Goal: Information Seeking & Learning: Learn about a topic

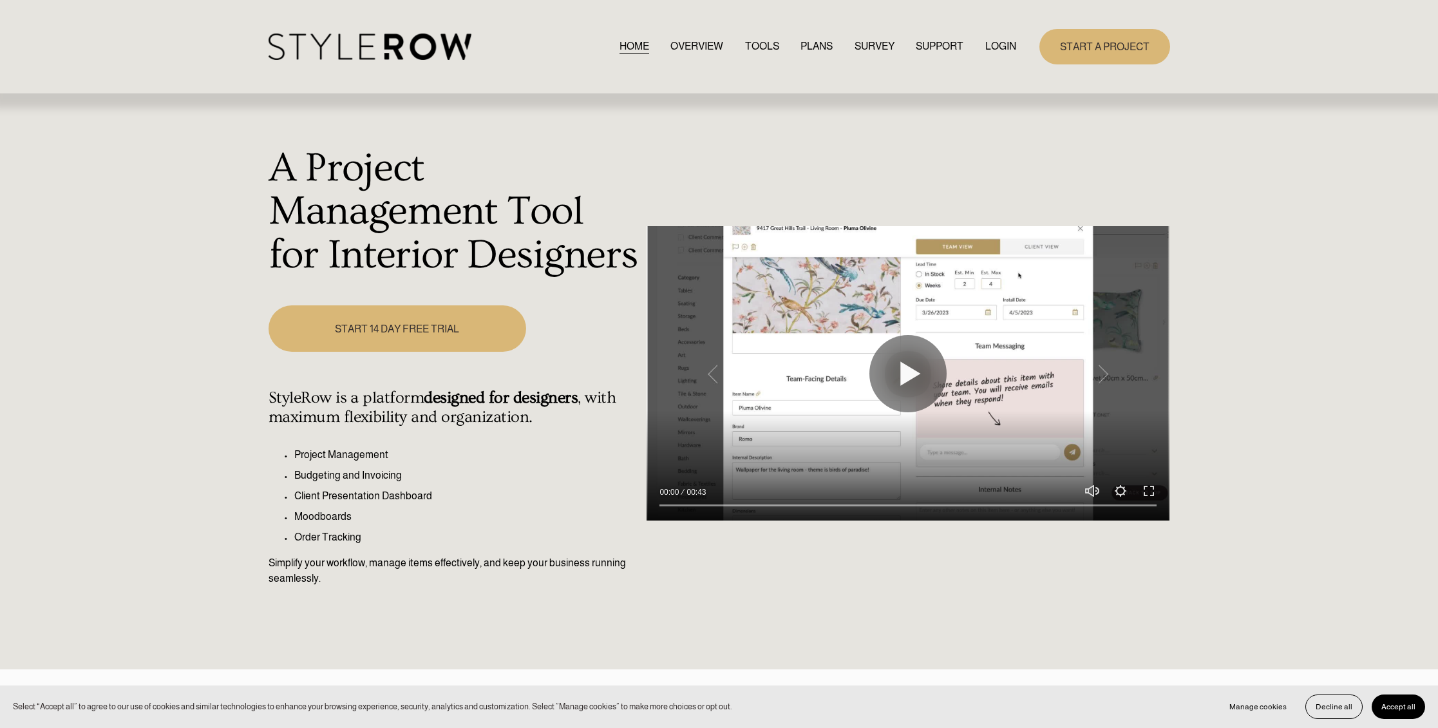
click at [993, 41] on link "LOGIN" at bounding box center [1001, 46] width 31 height 17
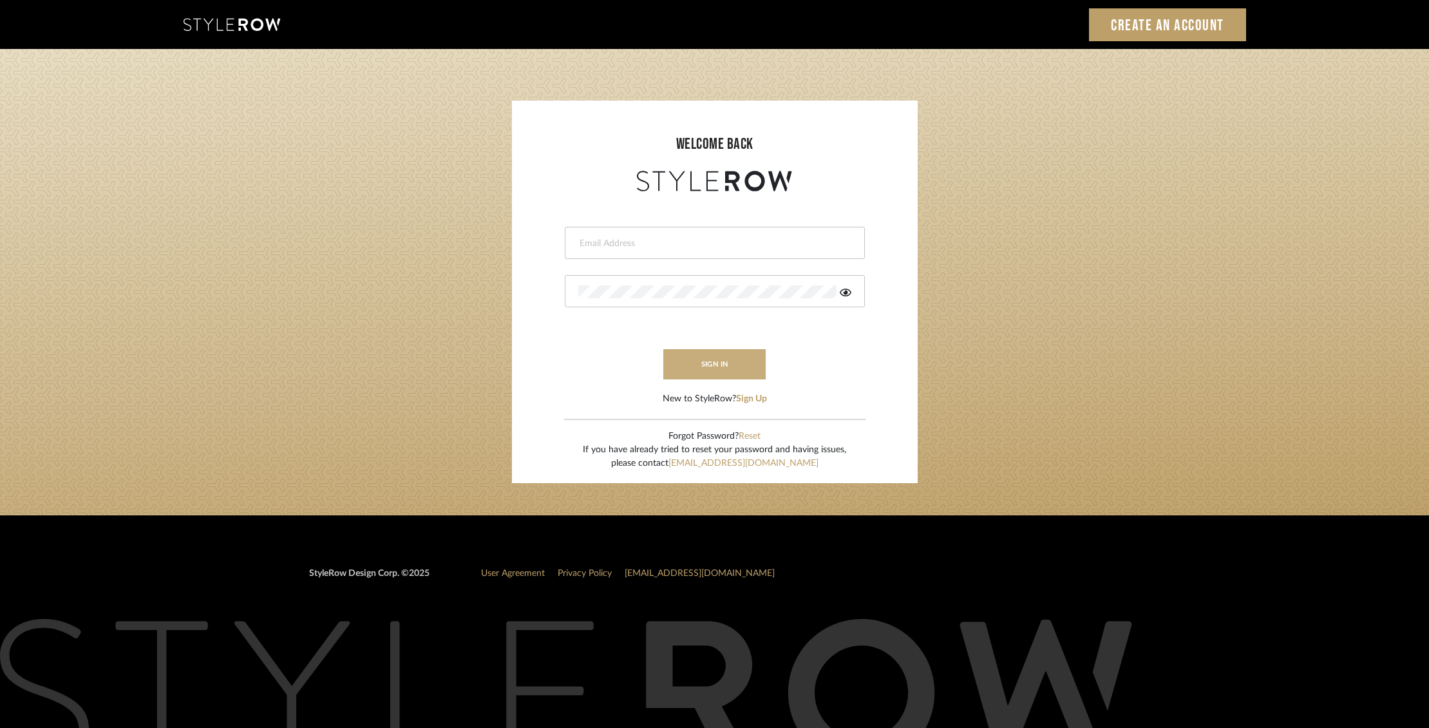
type input "ben.lewisrosedesign@gmail.com"
click at [714, 361] on button "sign in" at bounding box center [715, 364] width 103 height 30
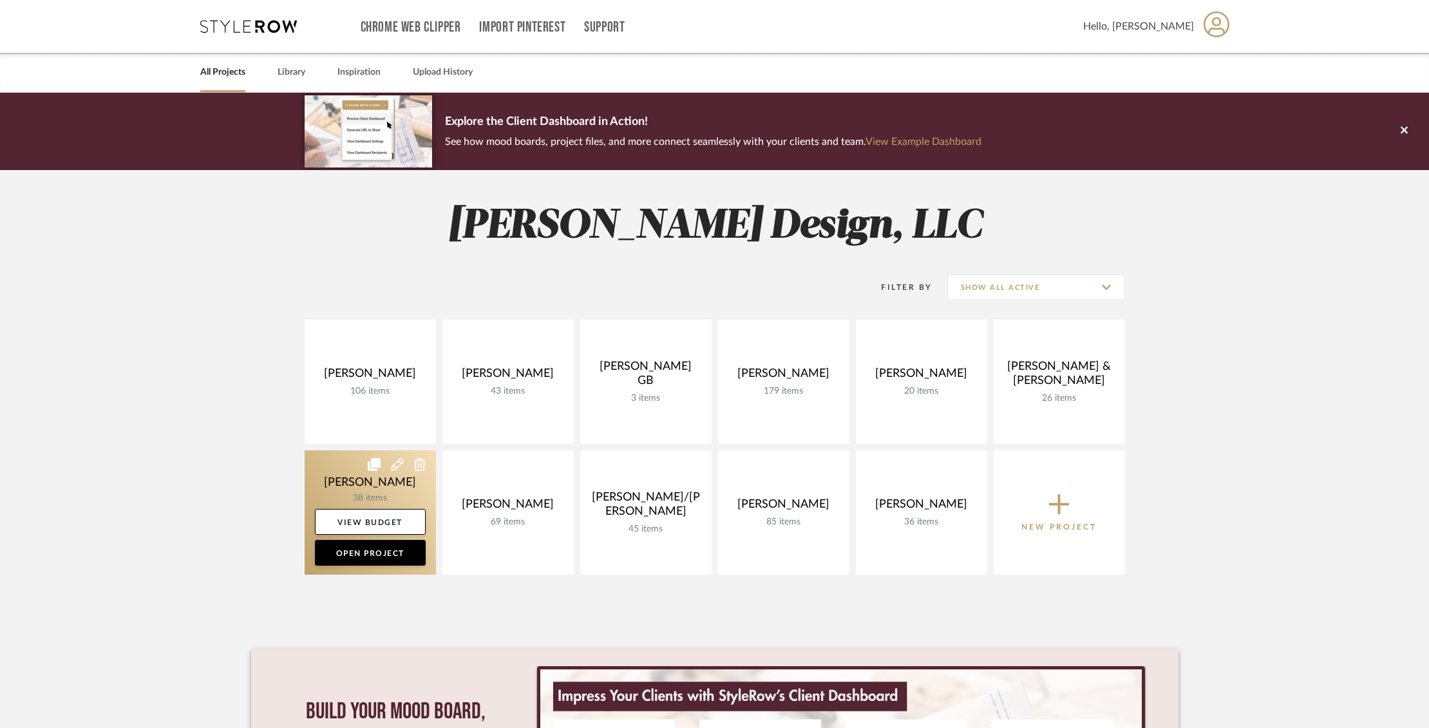
click at [416, 475] on link at bounding box center [370, 512] width 131 height 124
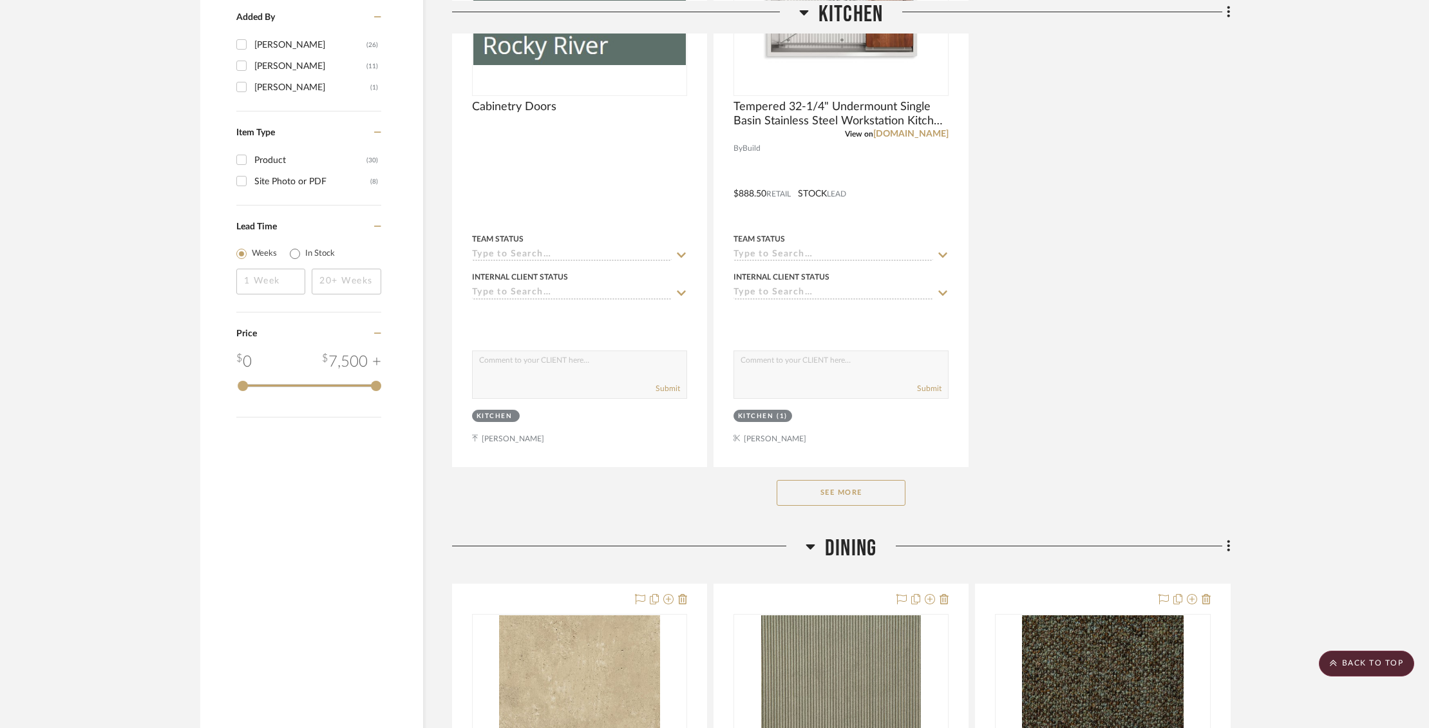
scroll to position [1603, 0]
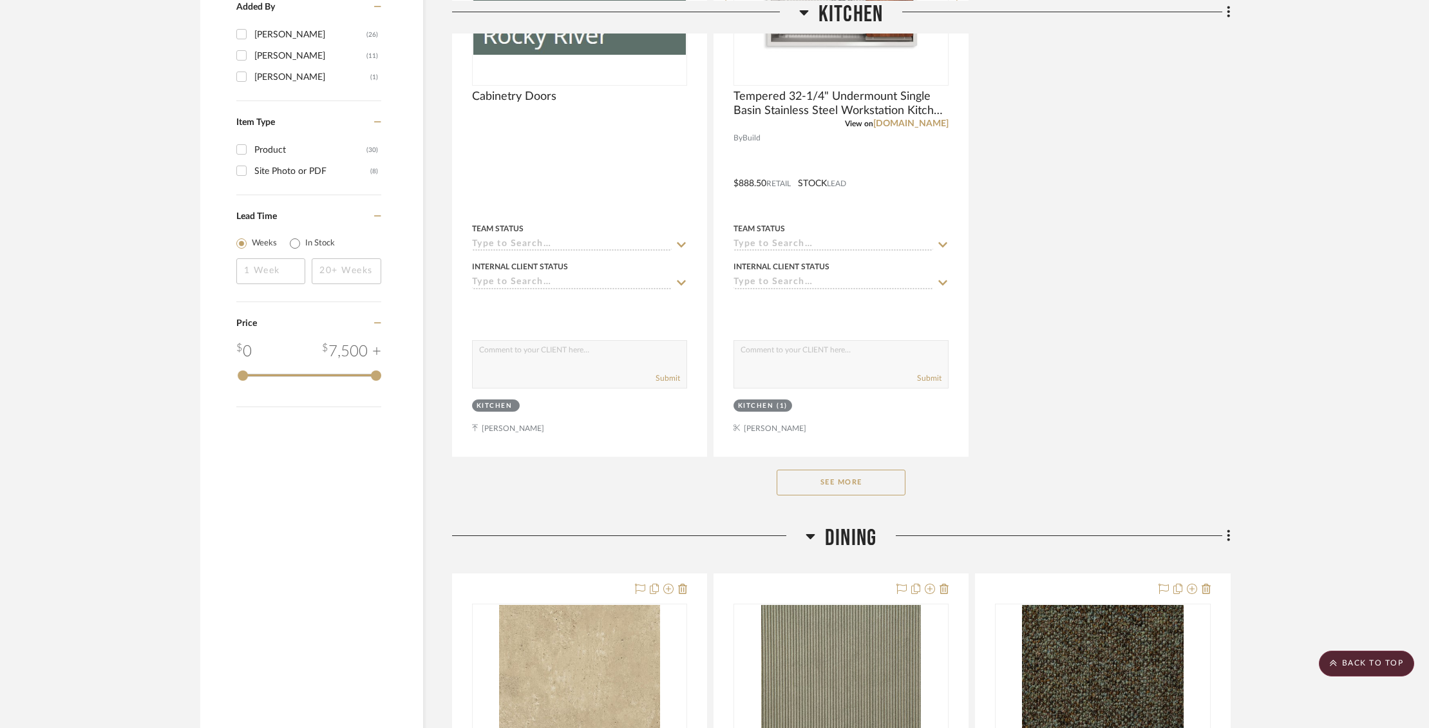
click at [836, 483] on button "See More" at bounding box center [841, 483] width 129 height 26
click at [836, 483] on button "See Less" at bounding box center [841, 482] width 129 height 26
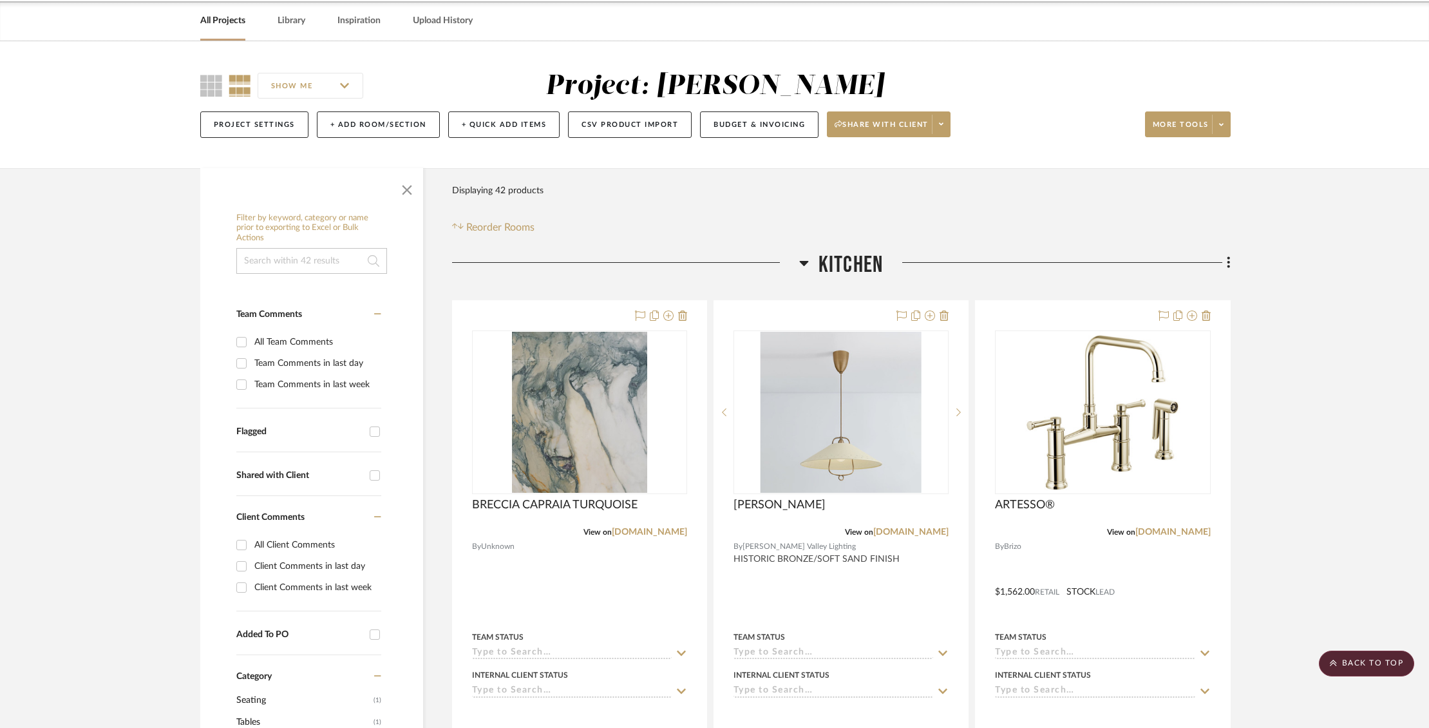
scroll to position [0, 0]
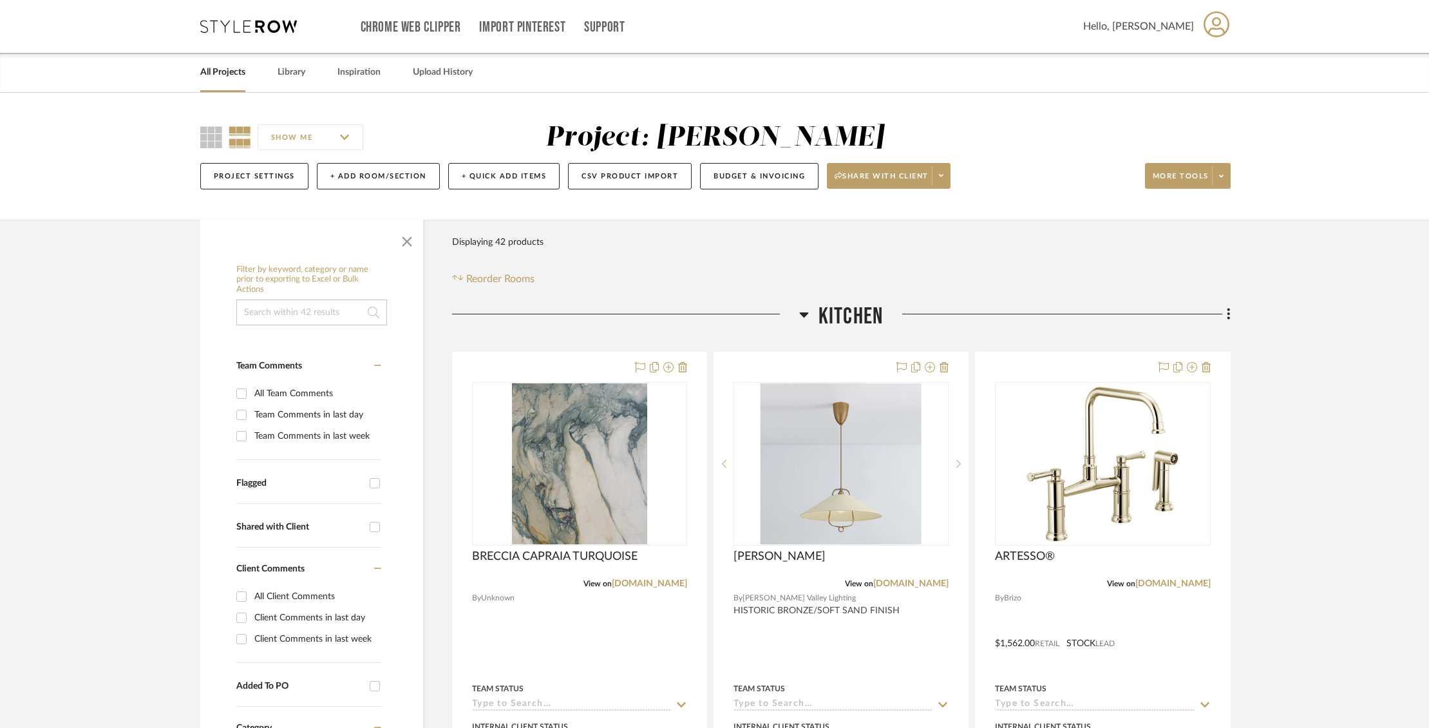
click at [229, 72] on link "All Projects" at bounding box center [222, 72] width 45 height 17
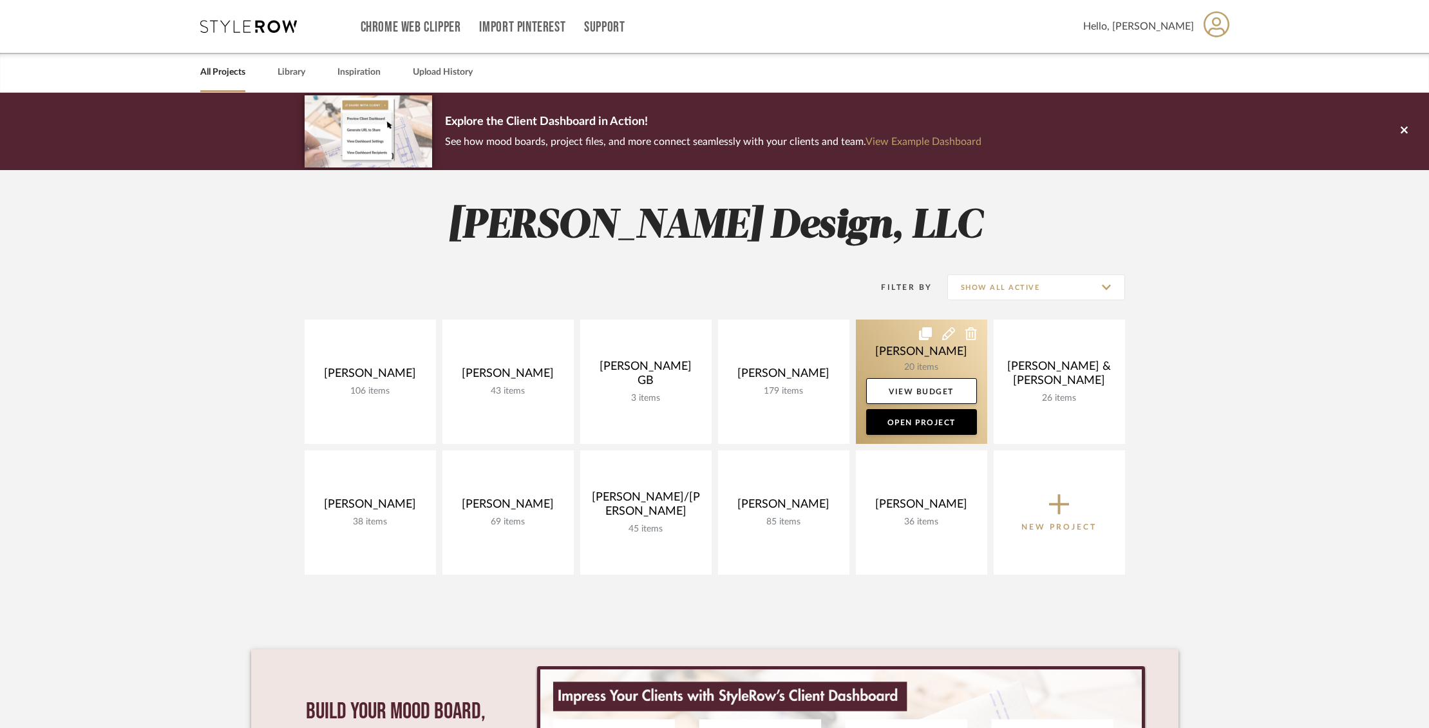
click at [890, 351] on link at bounding box center [921, 382] width 131 height 124
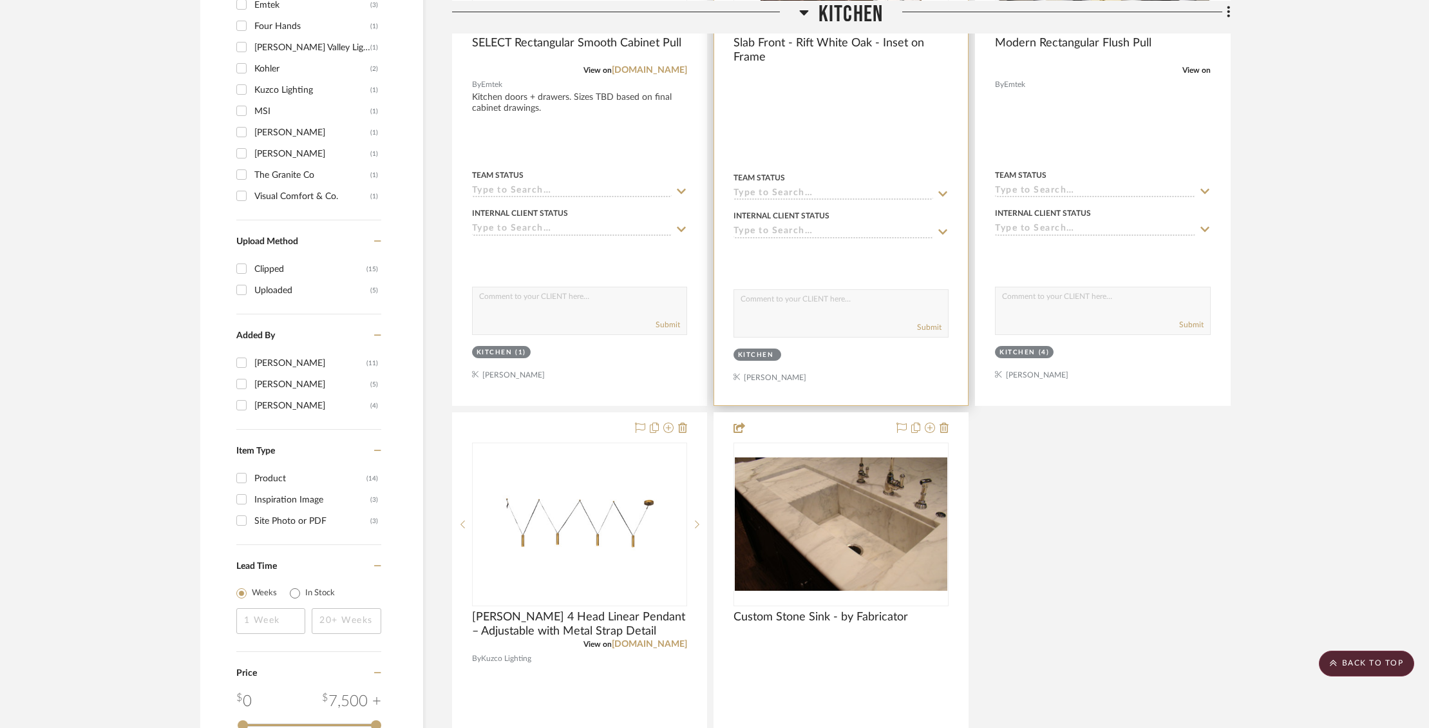
scroll to position [1089, 0]
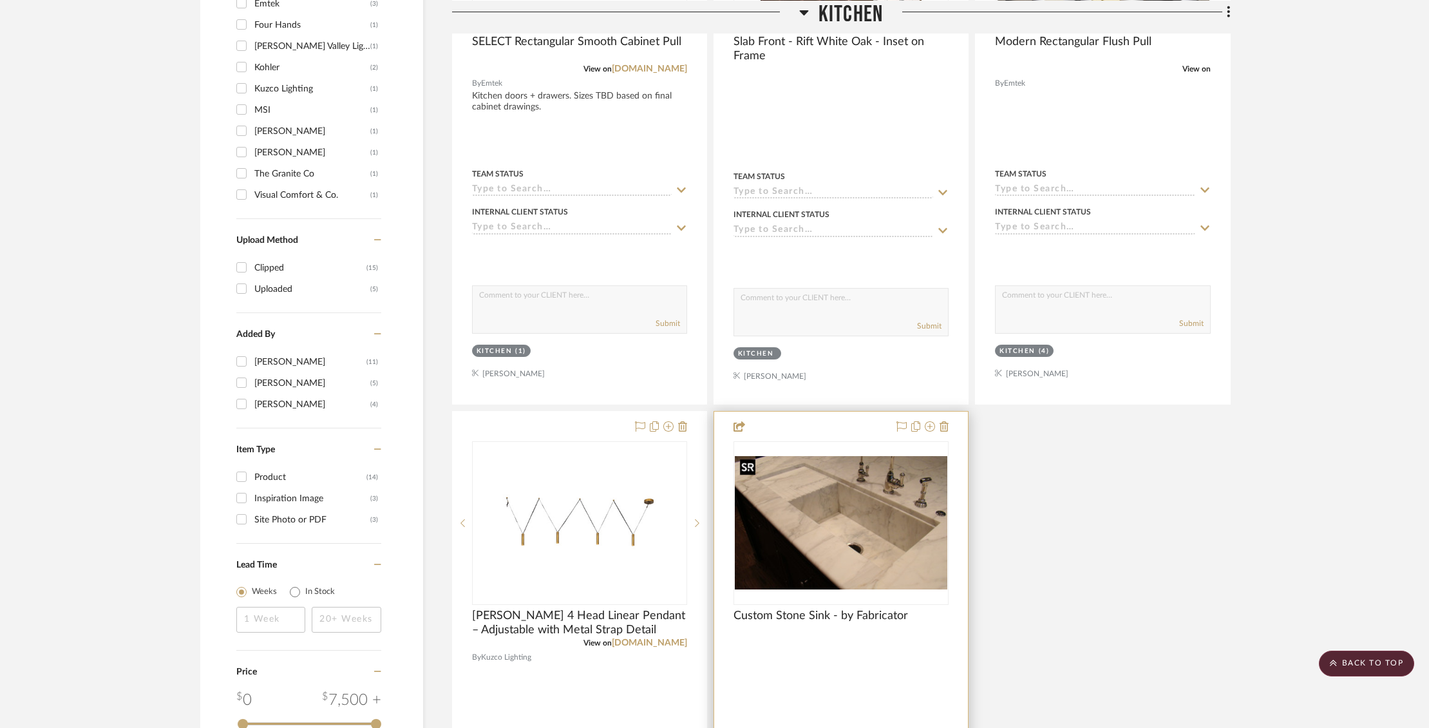
click at [915, 505] on img "0" at bounding box center [841, 522] width 213 height 133
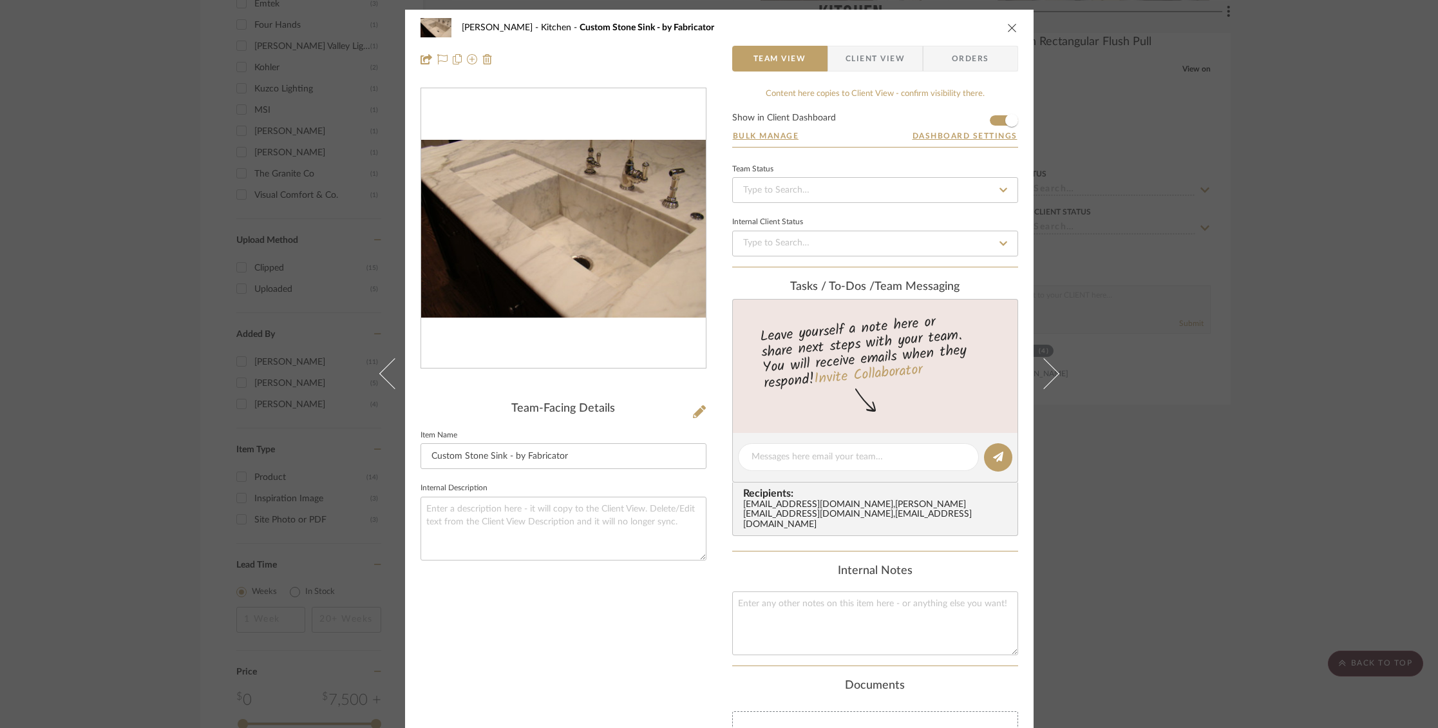
click at [1008, 30] on icon "close" at bounding box center [1013, 28] width 10 height 10
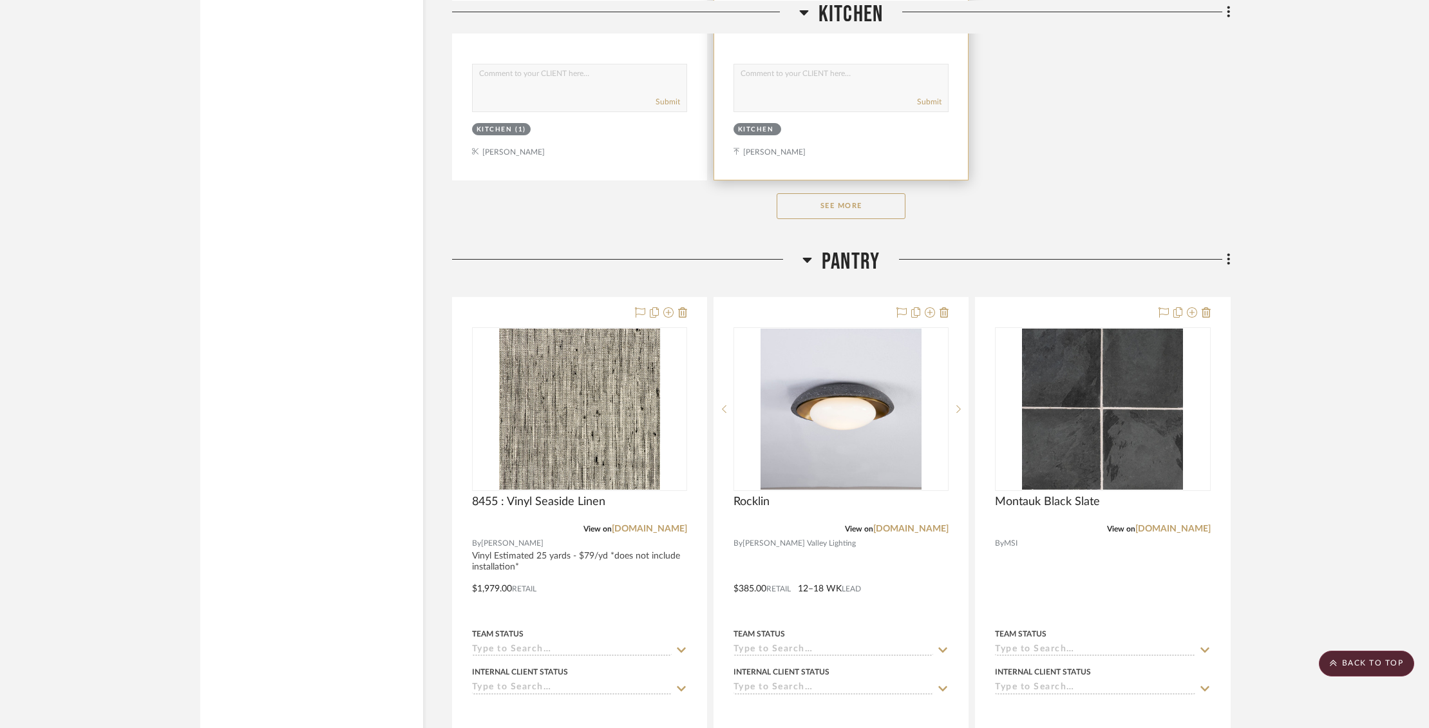
scroll to position [1931, 0]
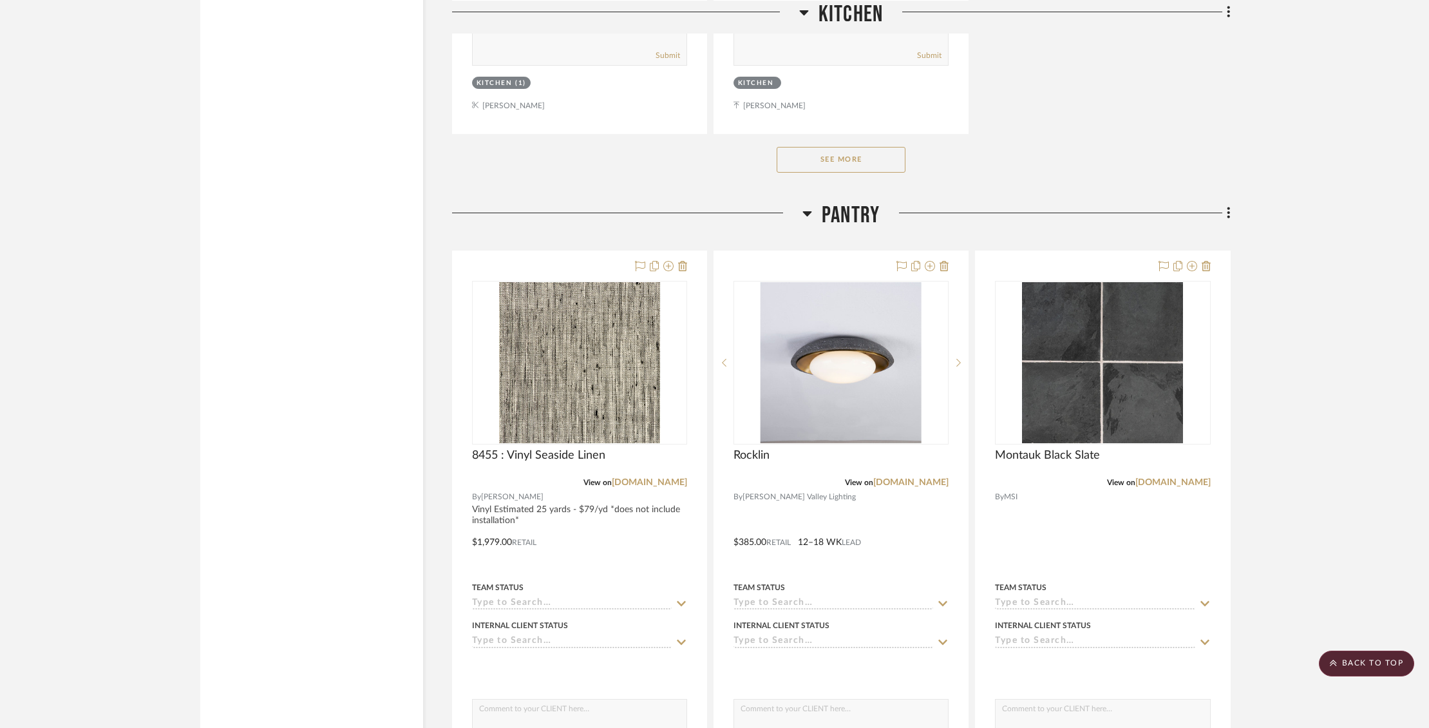
click at [836, 157] on button "See More" at bounding box center [841, 160] width 129 height 26
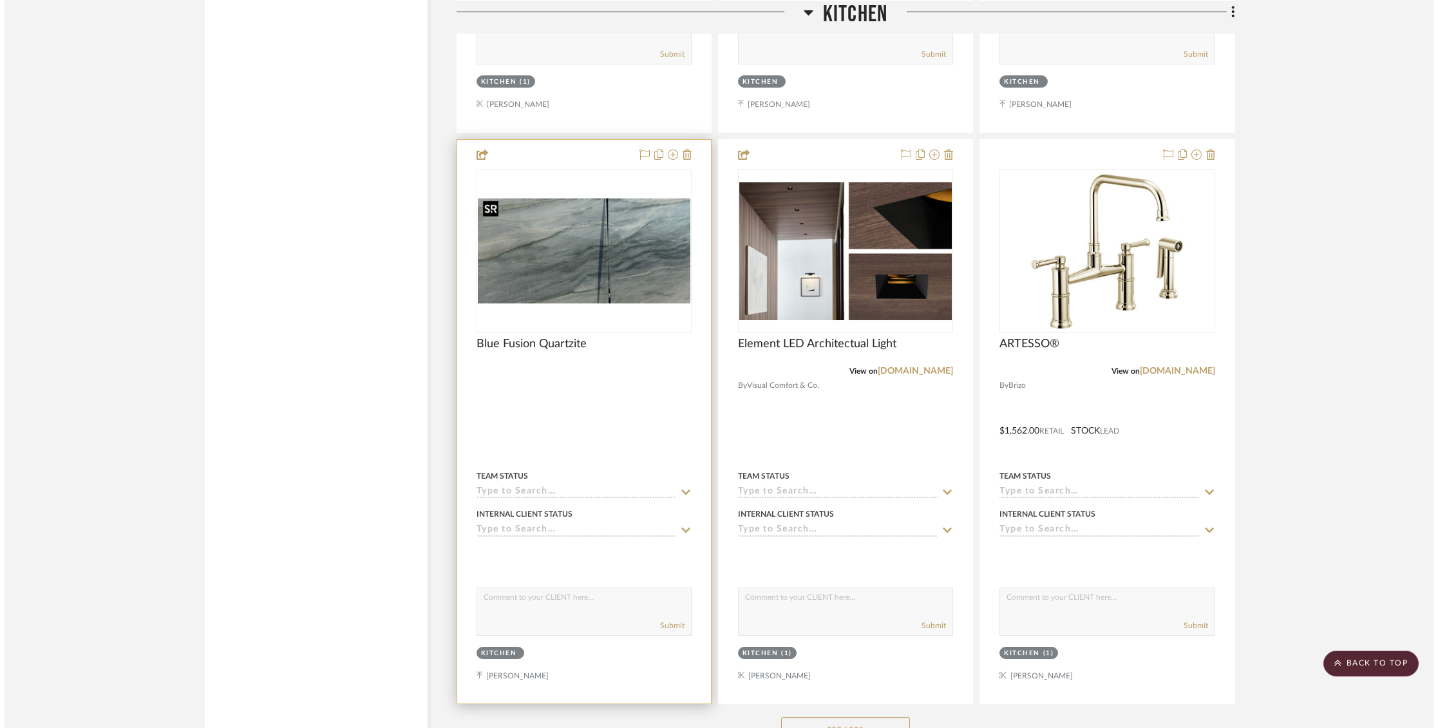
scroll to position [0, 0]
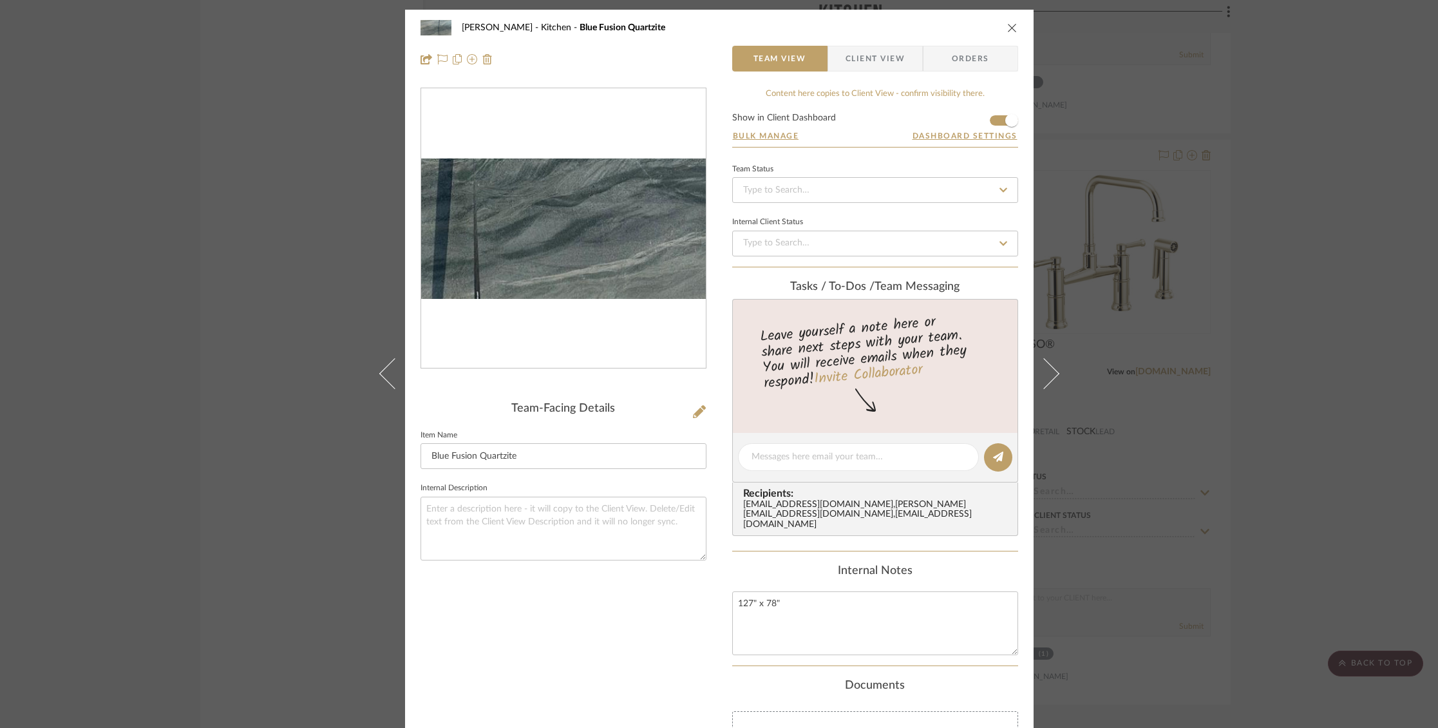
click at [621, 247] on img "0" at bounding box center [563, 228] width 285 height 140
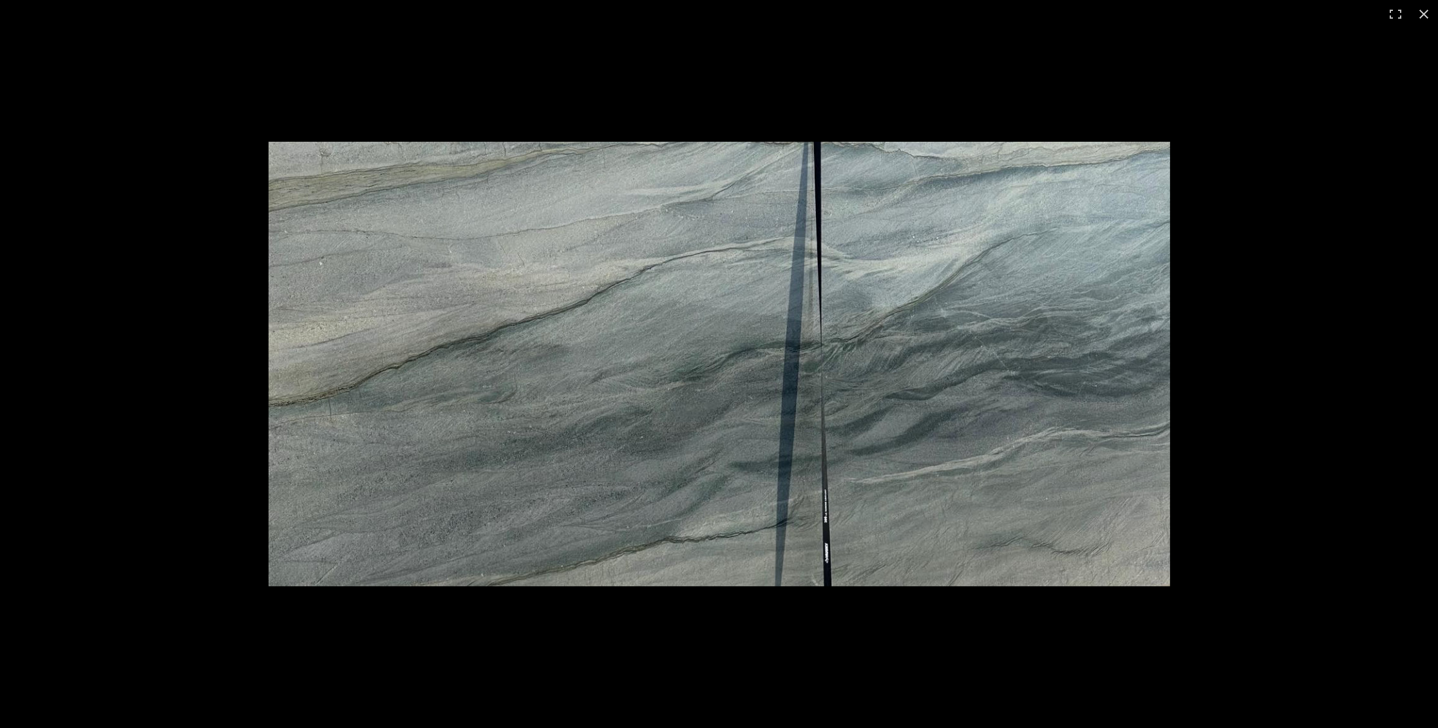
click at [417, 191] on img at bounding box center [720, 364] width 902 height 444
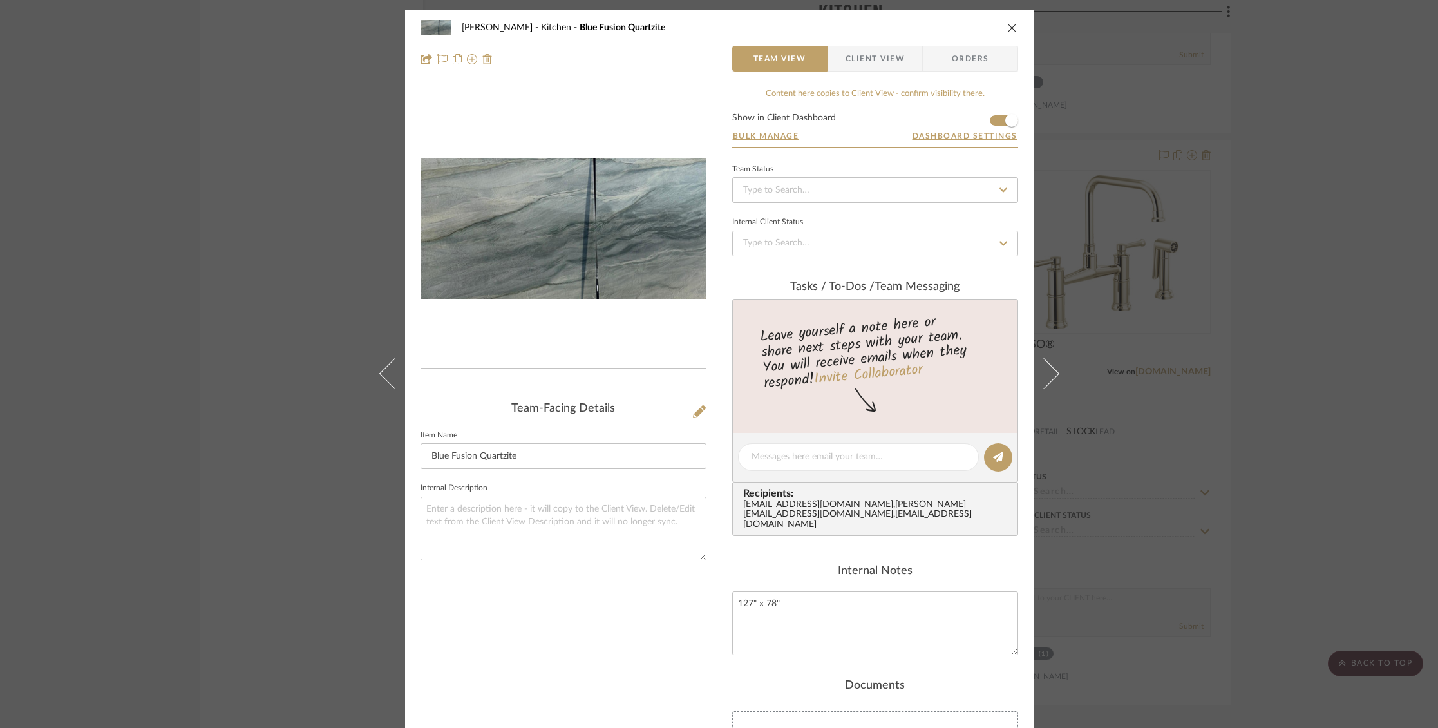
click at [1009, 28] on icon "close" at bounding box center [1013, 28] width 10 height 10
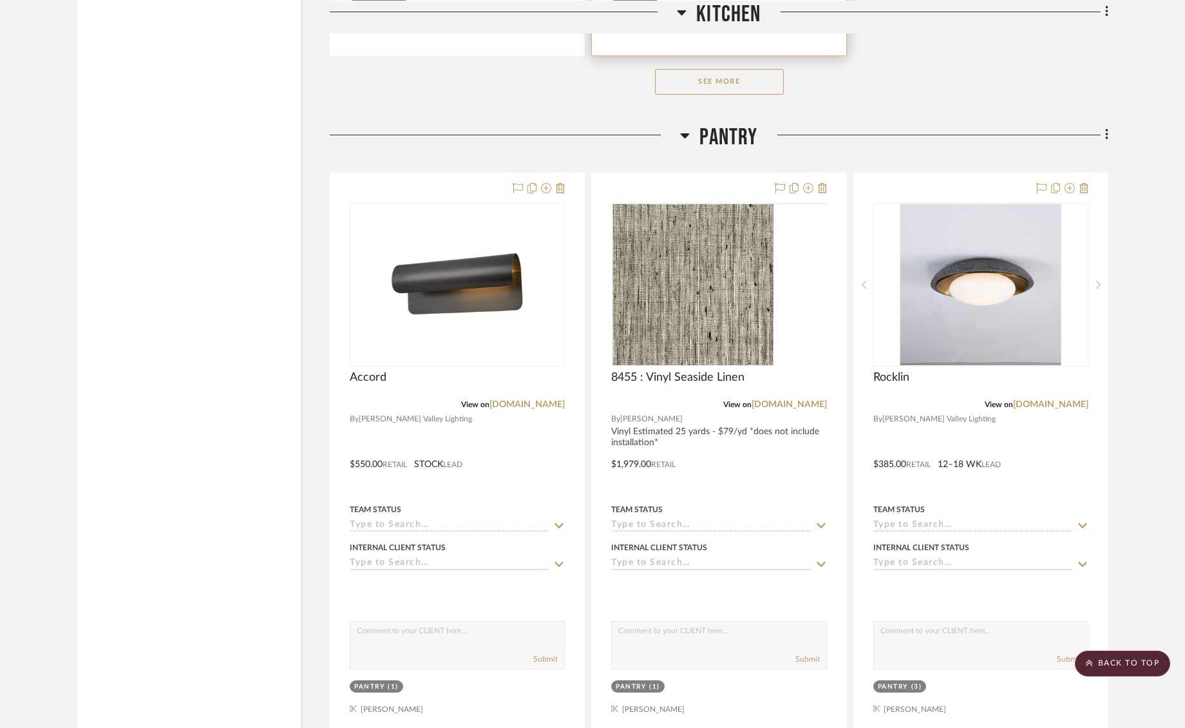
scroll to position [2010, 0]
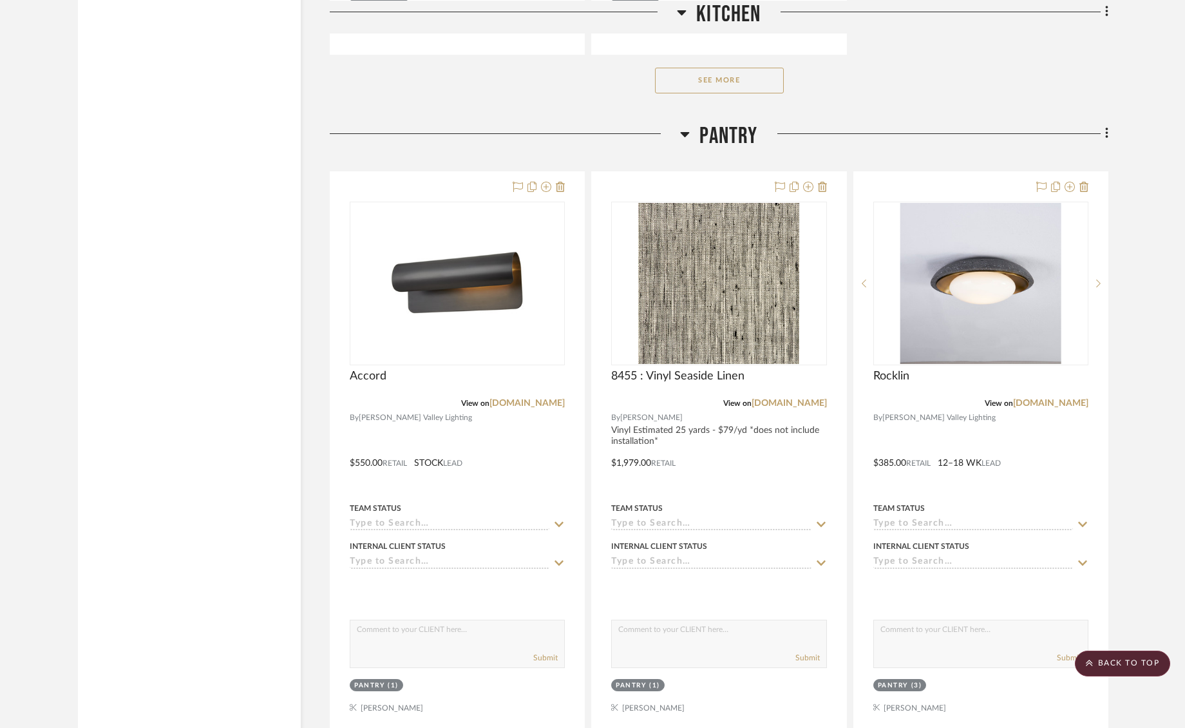
click at [736, 72] on button "See More" at bounding box center [719, 81] width 129 height 26
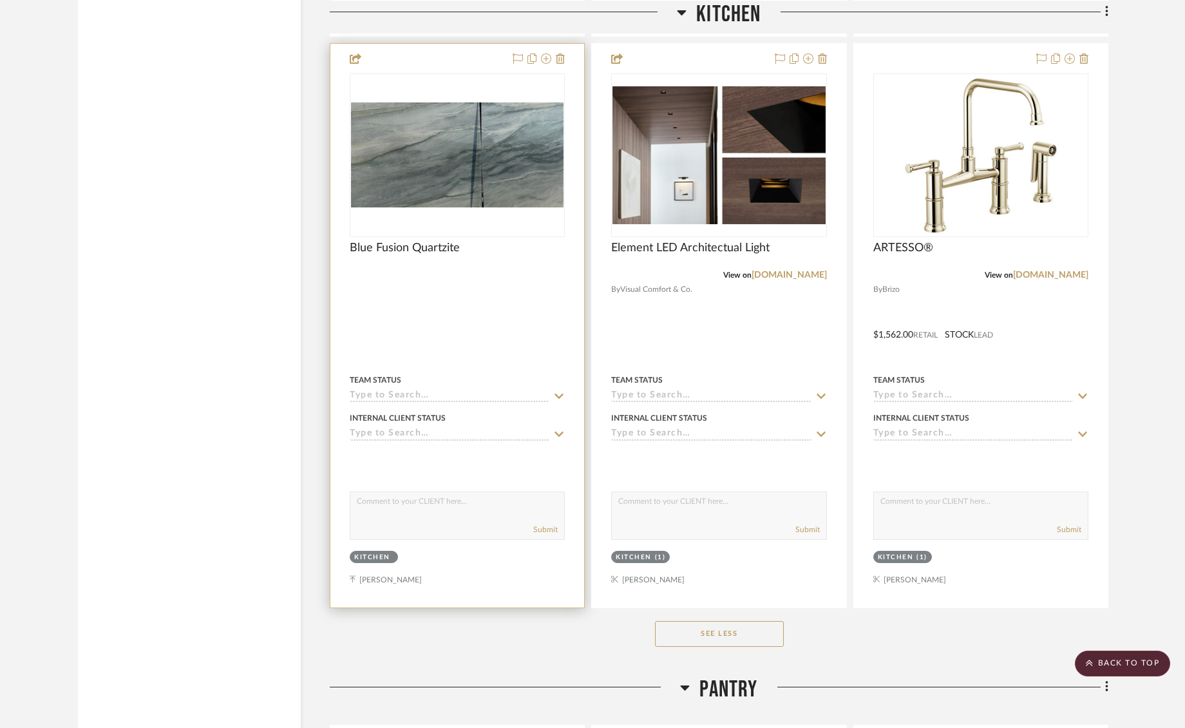
scroll to position [2021, 0]
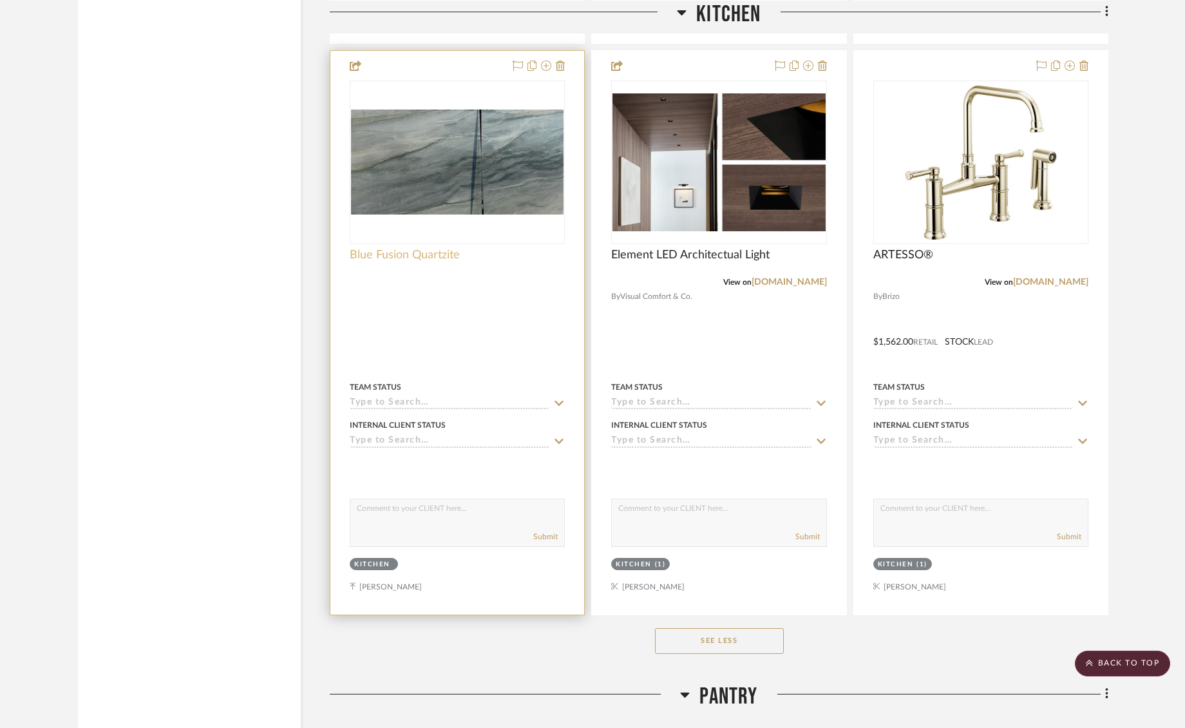
click at [373, 251] on span "Blue Fusion Quartzite" at bounding box center [405, 255] width 110 height 14
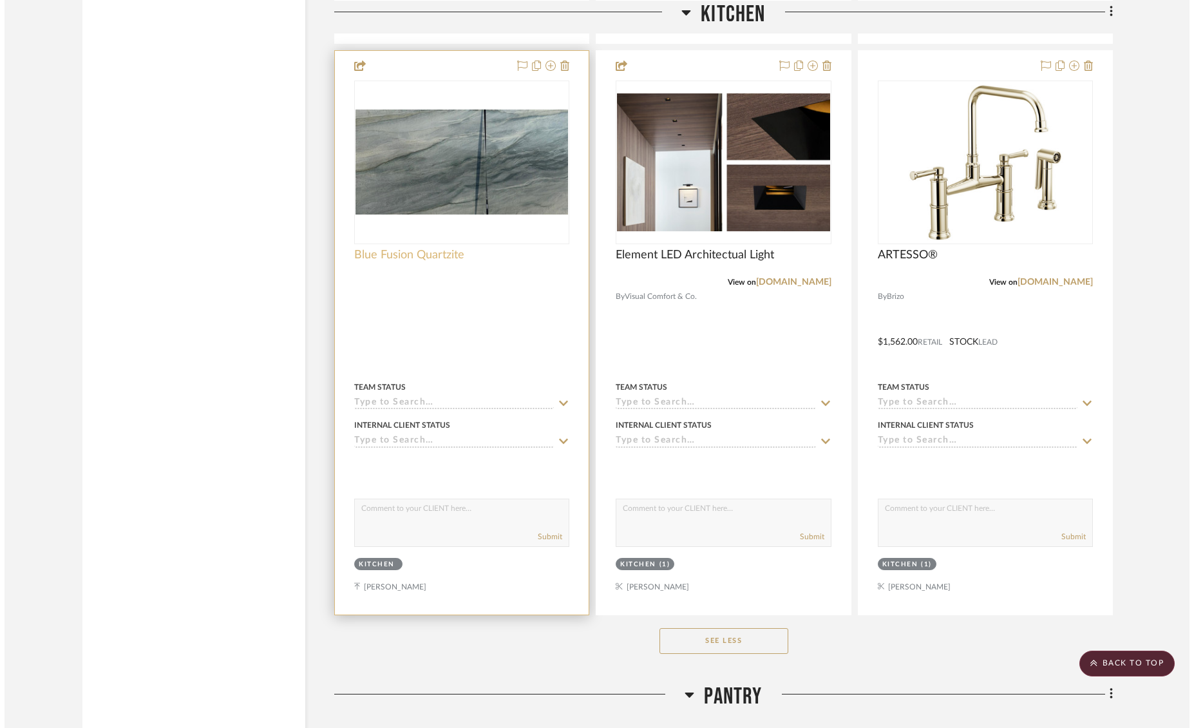
scroll to position [0, 0]
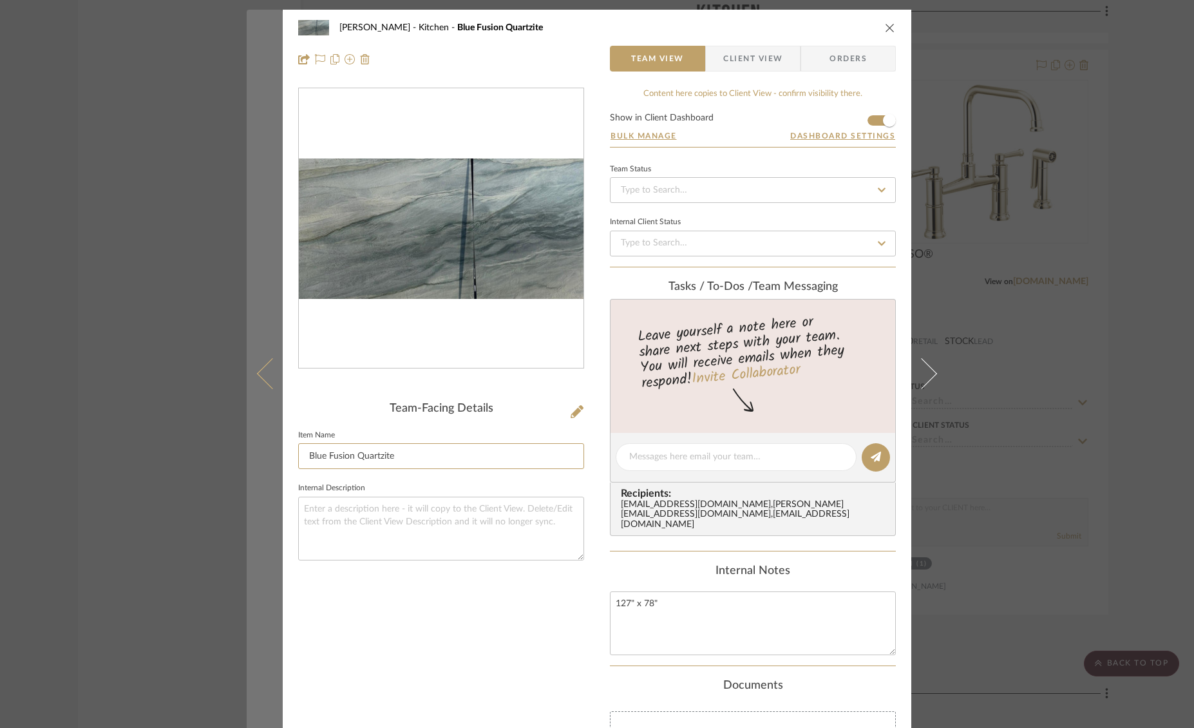
drag, startPoint x: 398, startPoint y: 455, endPoint x: 270, endPoint y: 455, distance: 128.2
click at [270, 457] on mat-dialog-content "Keuler Kitchen Blue Fusion Quartzite Team View Client View Orders Team-Facing D…" at bounding box center [597, 469] width 701 height 919
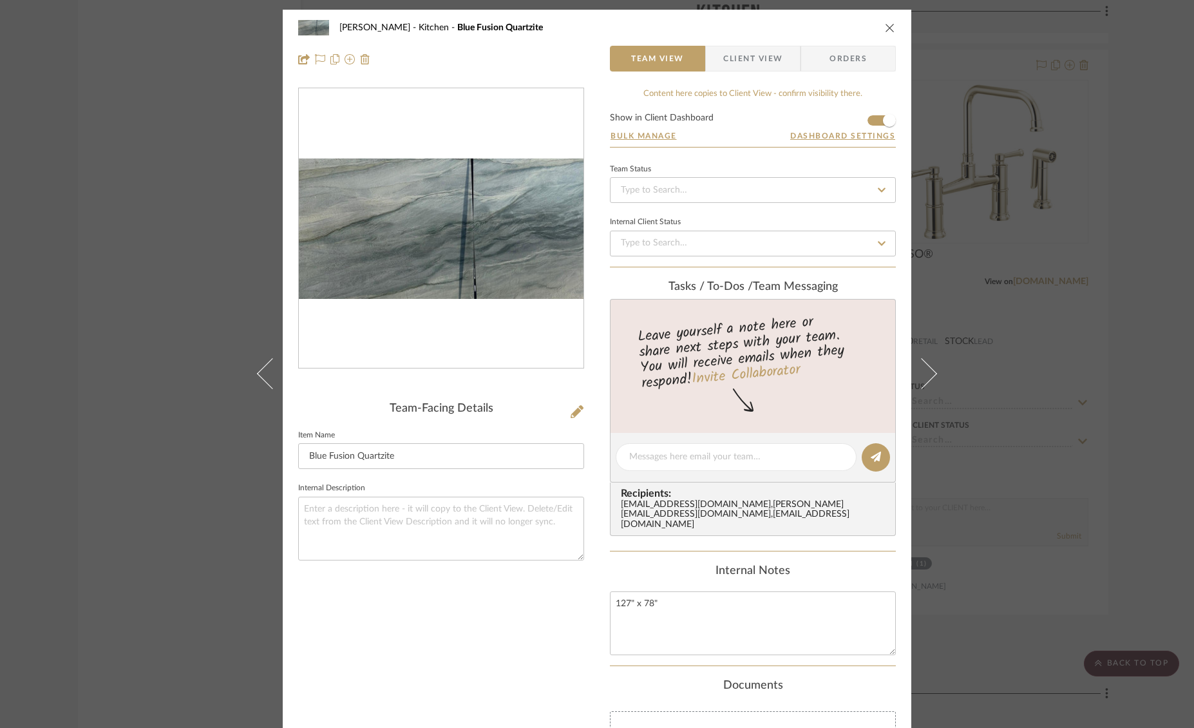
click at [885, 26] on icon "close" at bounding box center [890, 28] width 10 height 10
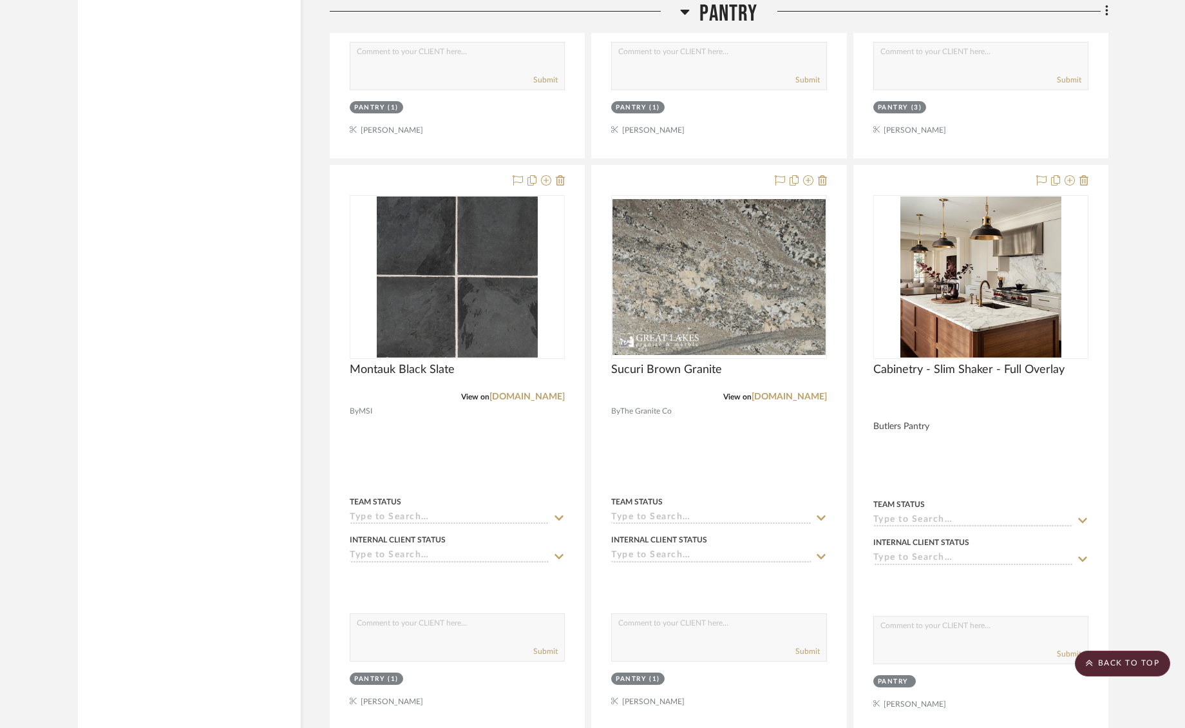
scroll to position [3160, 0]
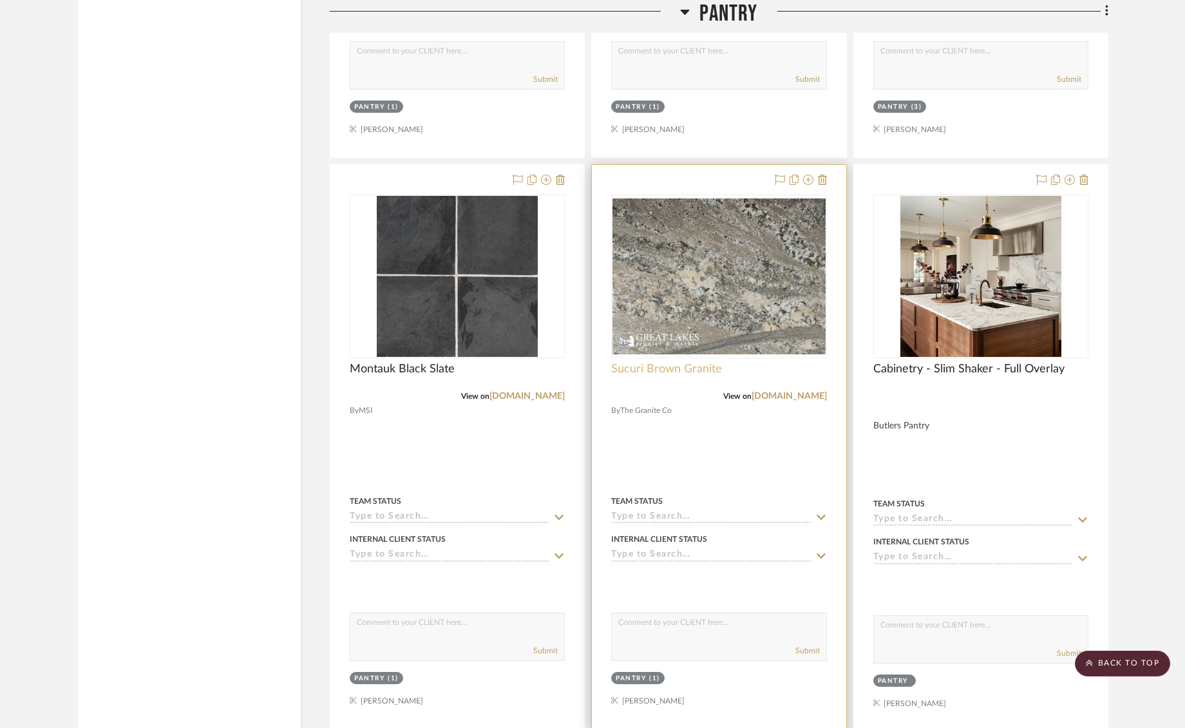
click at [699, 362] on span "Sucuri Brown Granite" at bounding box center [666, 369] width 111 height 14
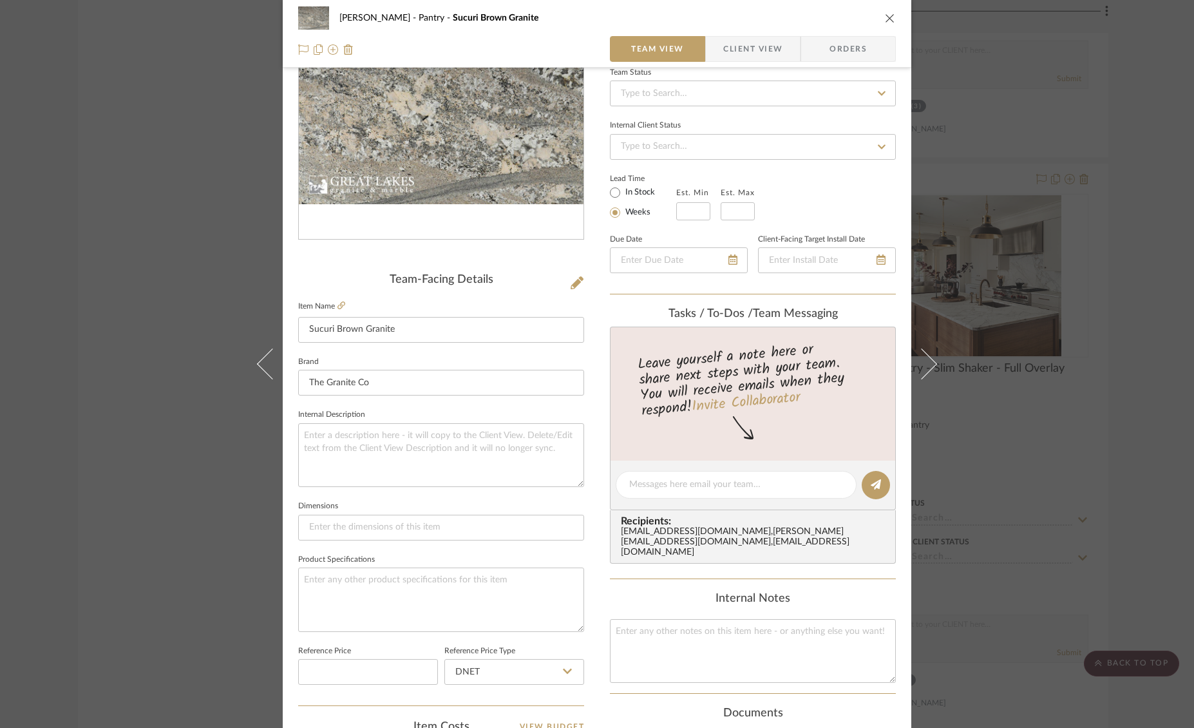
scroll to position [129, 0]
drag, startPoint x: 394, startPoint y: 329, endPoint x: 287, endPoint y: 325, distance: 107.0
click at [287, 325] on div "Keuler Pantry Sucuri Brown Granite Team View Client View Orders Team-Facing Det…" at bounding box center [597, 475] width 629 height 1190
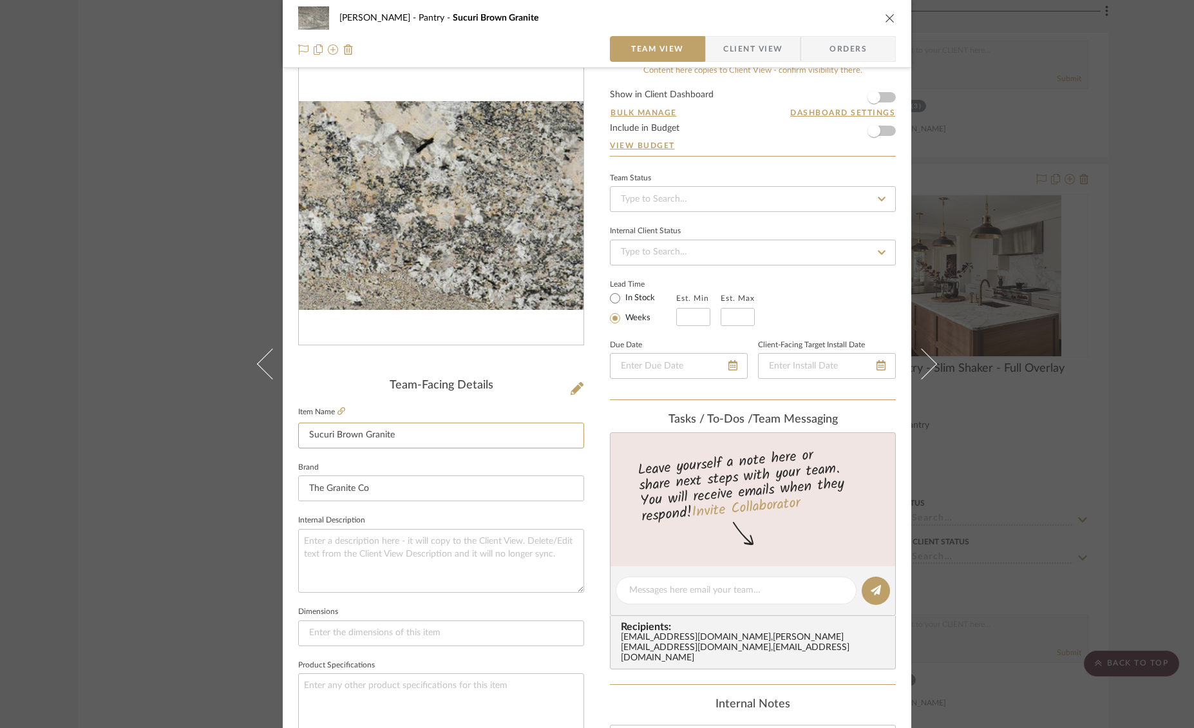
scroll to position [0, 0]
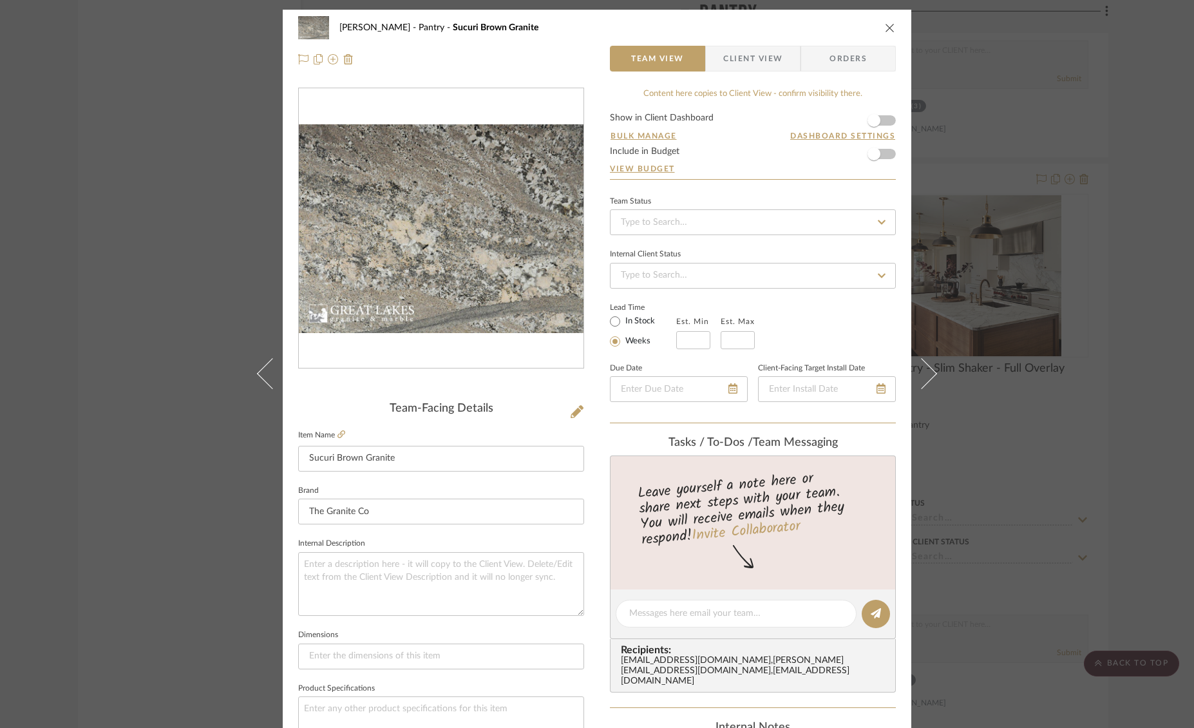
click at [890, 29] on icon "close" at bounding box center [890, 28] width 10 height 10
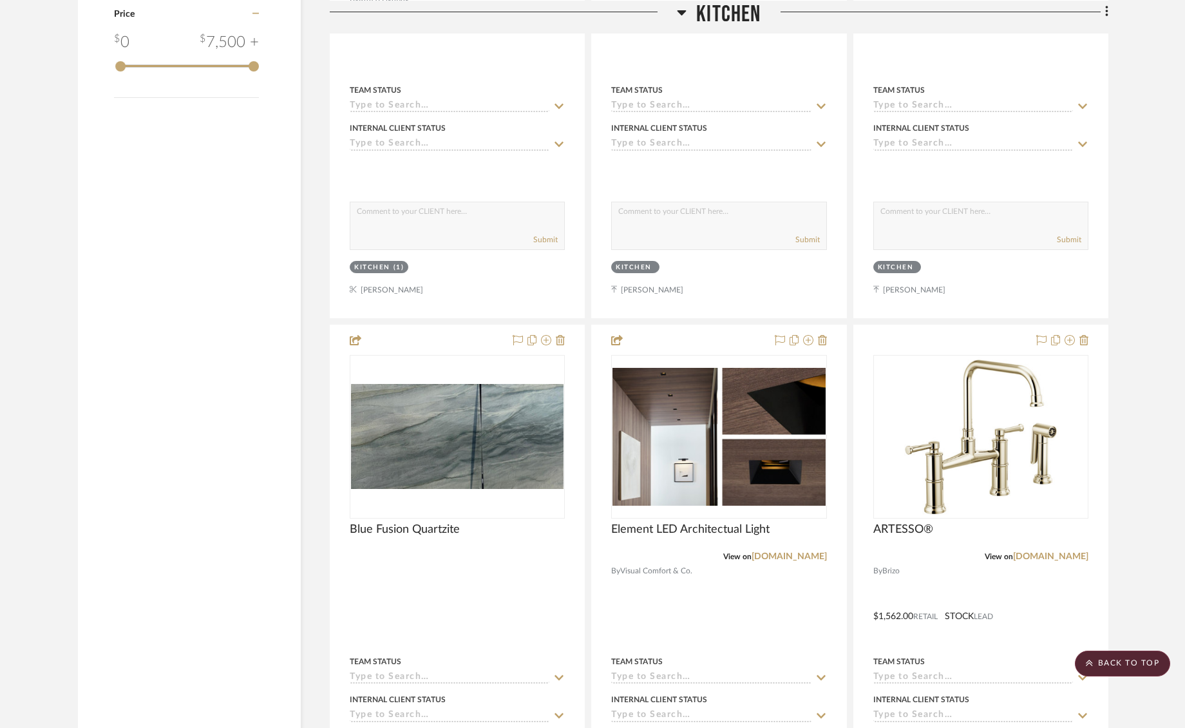
scroll to position [1723, 0]
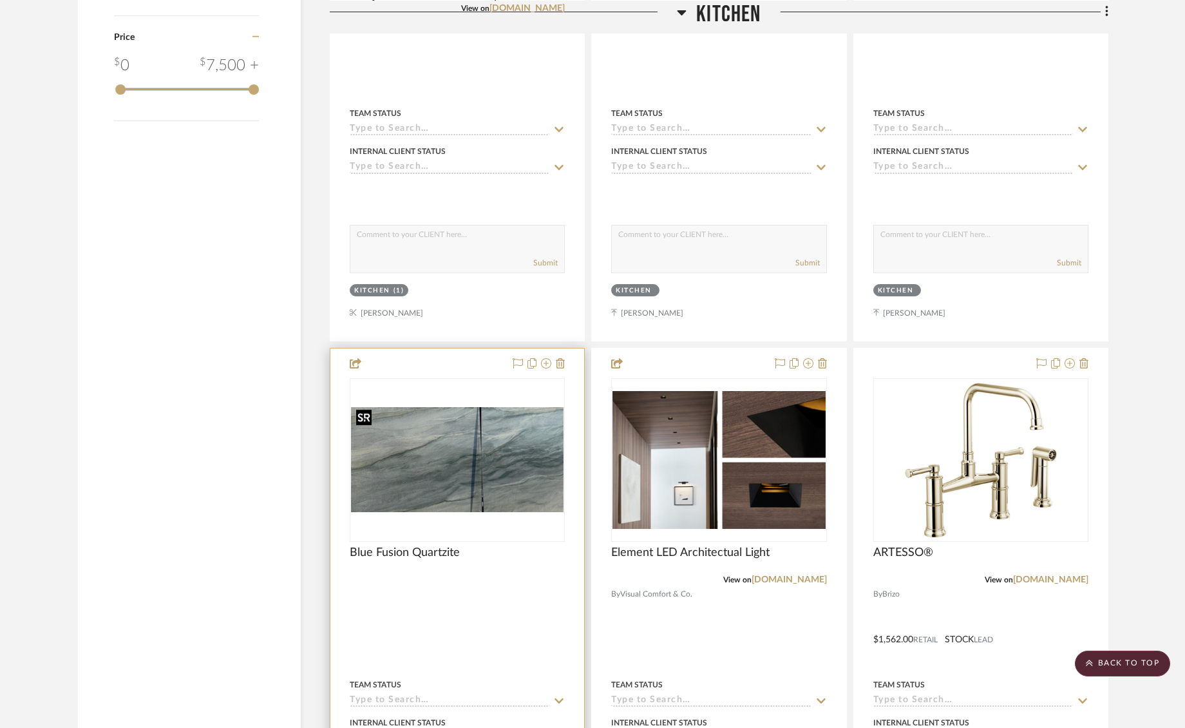
click at [481, 452] on img "0" at bounding box center [457, 459] width 213 height 105
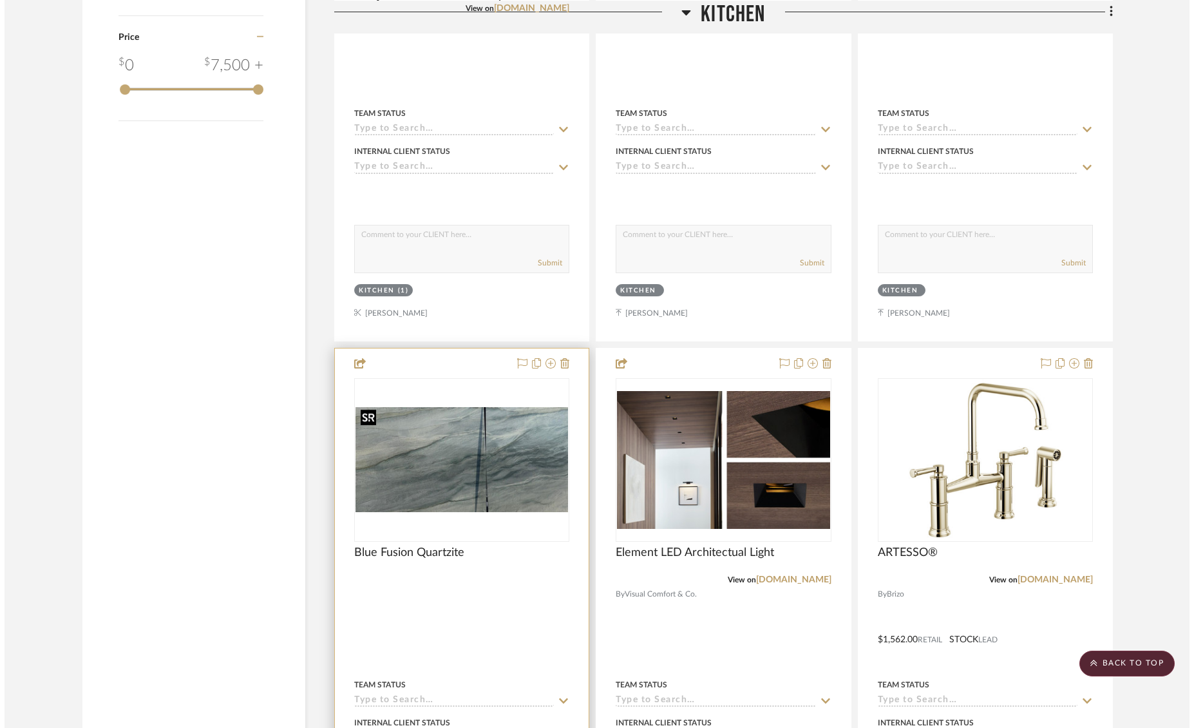
scroll to position [0, 0]
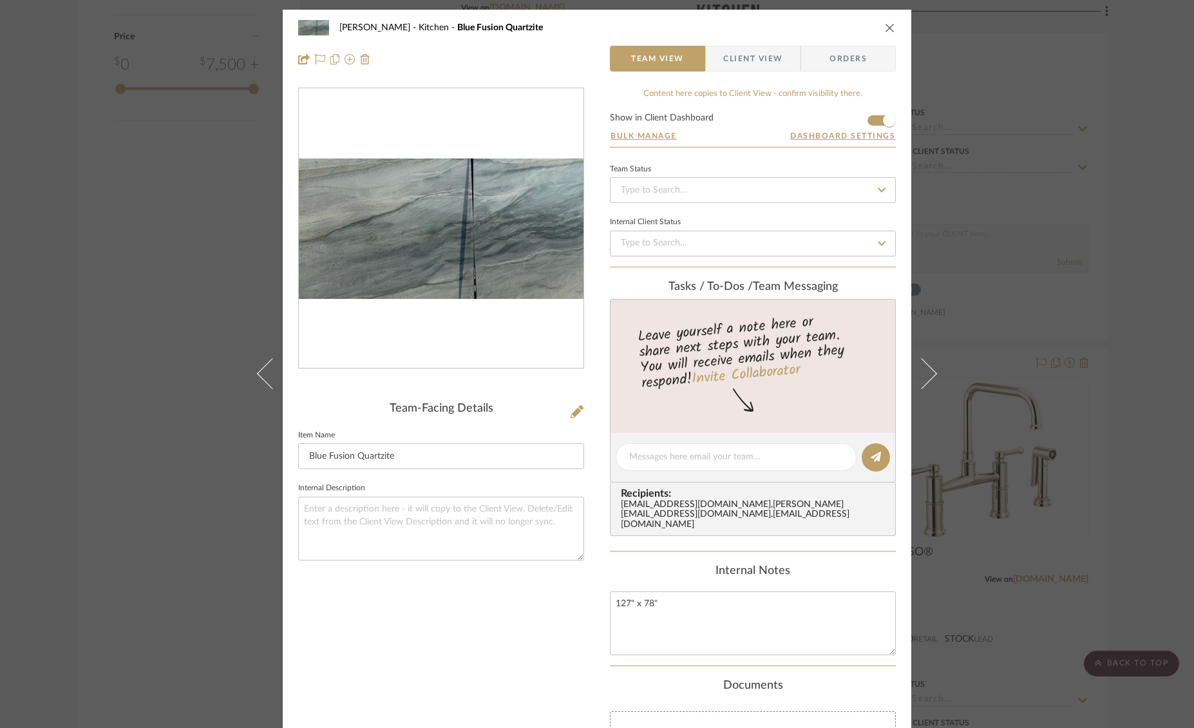
click at [890, 27] on icon "close" at bounding box center [890, 28] width 10 height 10
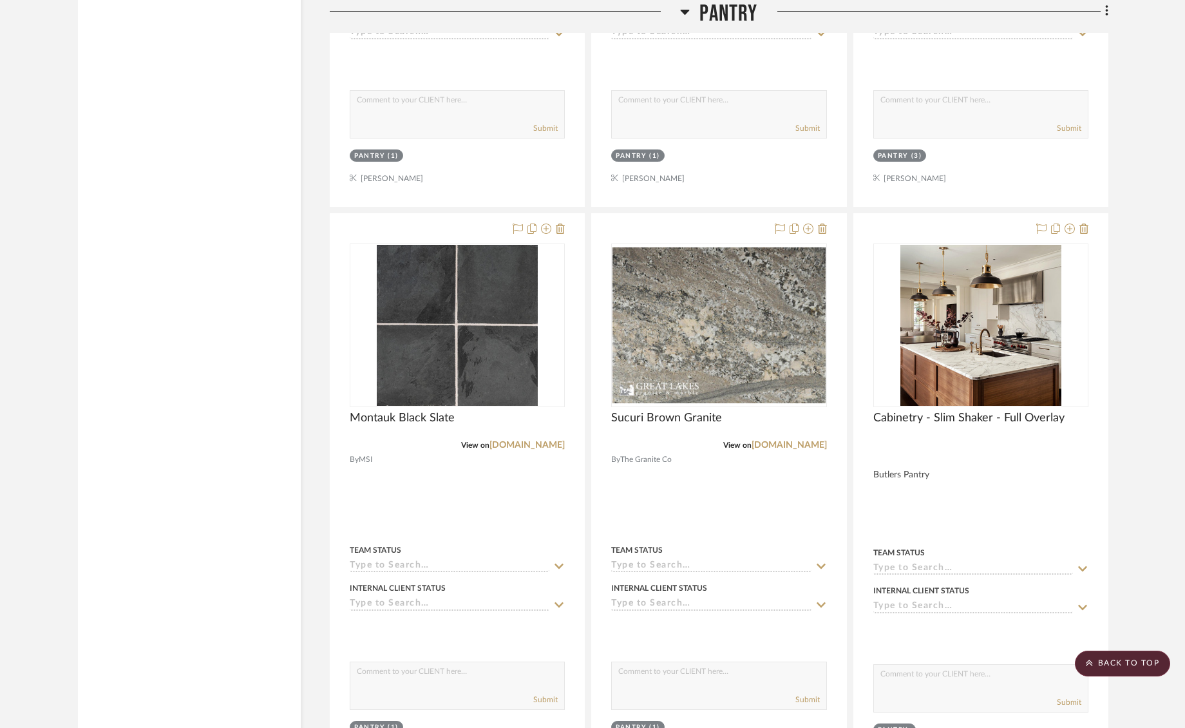
scroll to position [3111, 0]
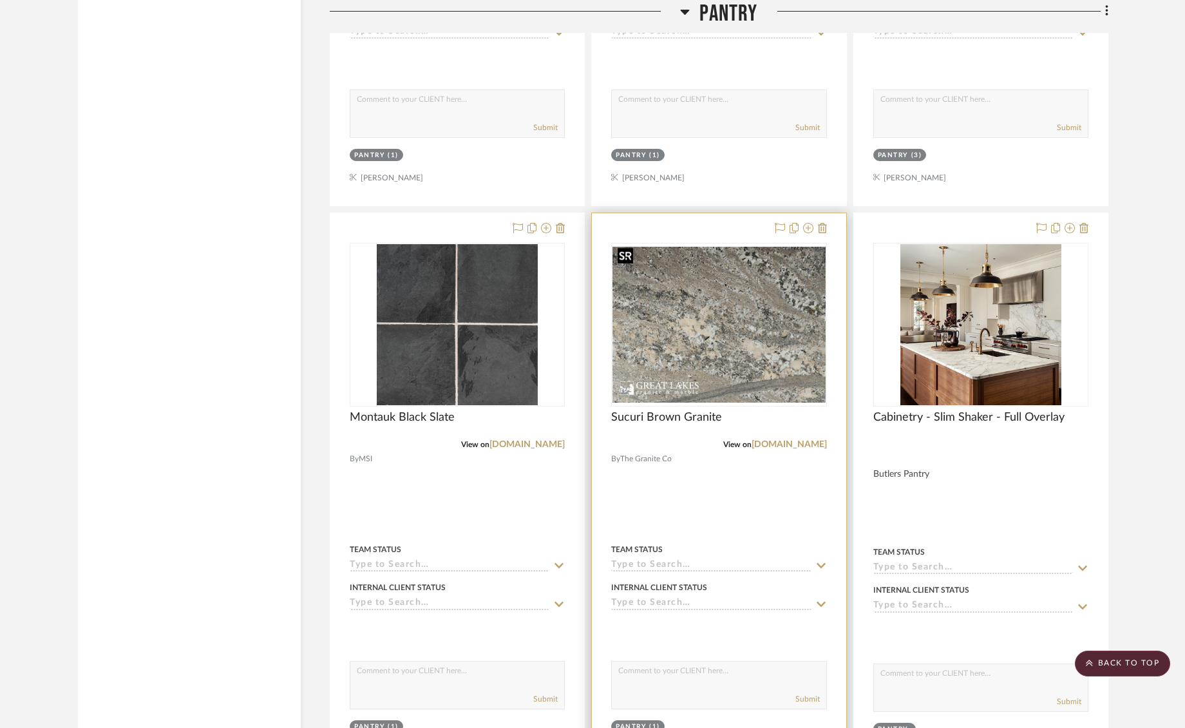
click at [721, 303] on img "0" at bounding box center [719, 325] width 213 height 157
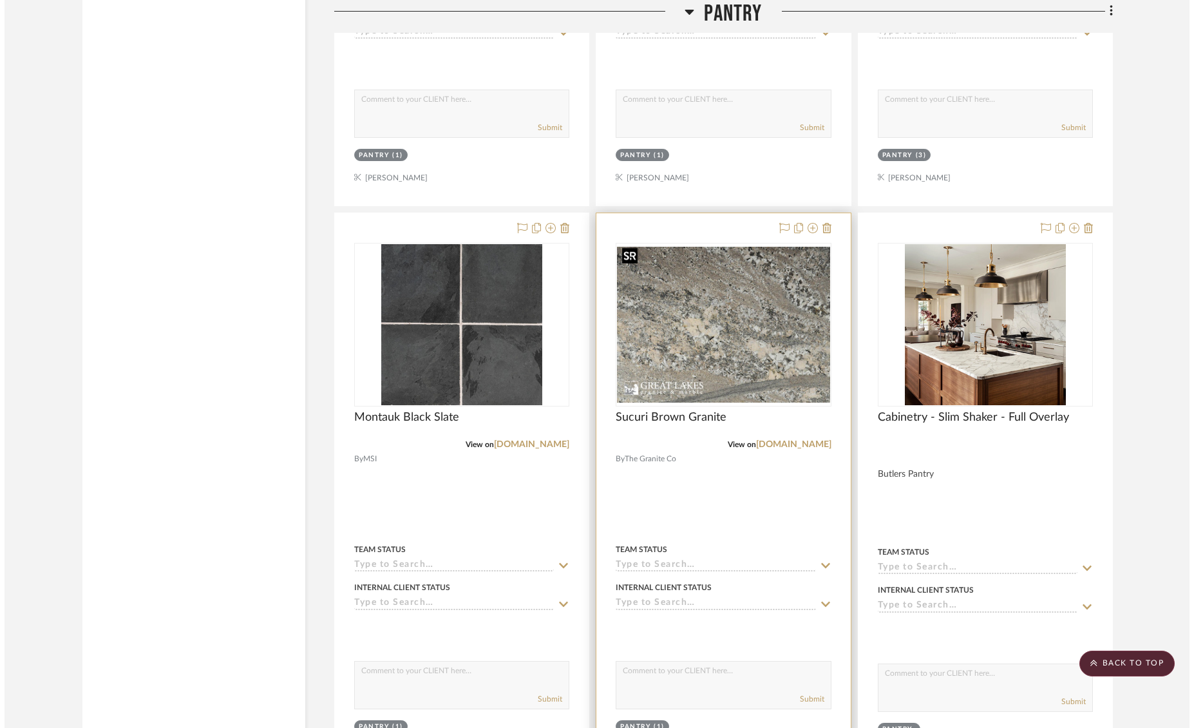
scroll to position [0, 0]
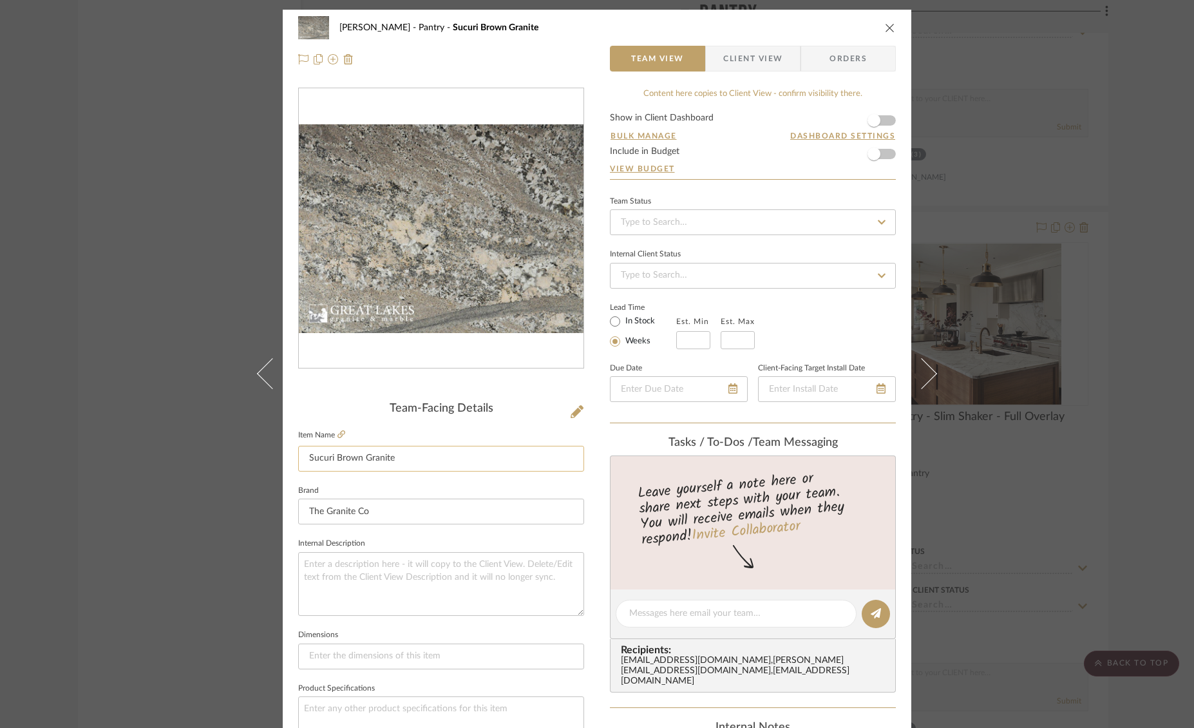
drag, startPoint x: 397, startPoint y: 465, endPoint x: 302, endPoint y: 455, distance: 95.3
click at [287, 458] on div "Keuler Pantry Sucuri Brown Granite Team View Client View Orders Team-Facing Det…" at bounding box center [597, 605] width 629 height 1190
